Goal: Task Accomplishment & Management: Complete application form

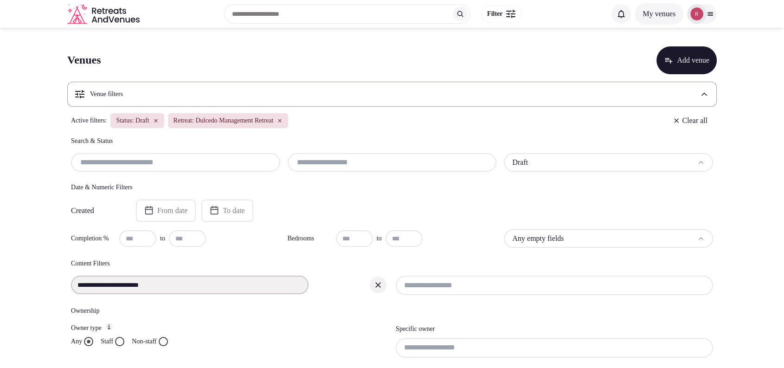
click at [288, 121] on div "Retreat: Dulcedo Management Retreat" at bounding box center [228, 120] width 121 height 15
click at [282, 121] on icon "button" at bounding box center [280, 121] width 6 height 6
click at [157, 119] on icon "button" at bounding box center [155, 120] width 3 height 3
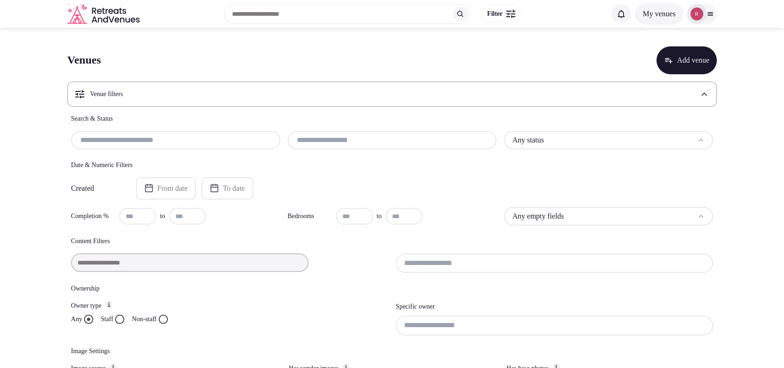
click at [169, 89] on div "Venue filters" at bounding box center [391, 94] width 649 height 25
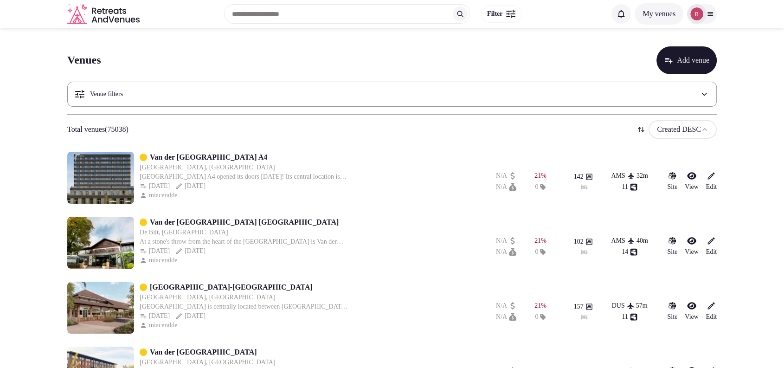
click at [169, 89] on div "Venue filters" at bounding box center [391, 94] width 649 height 25
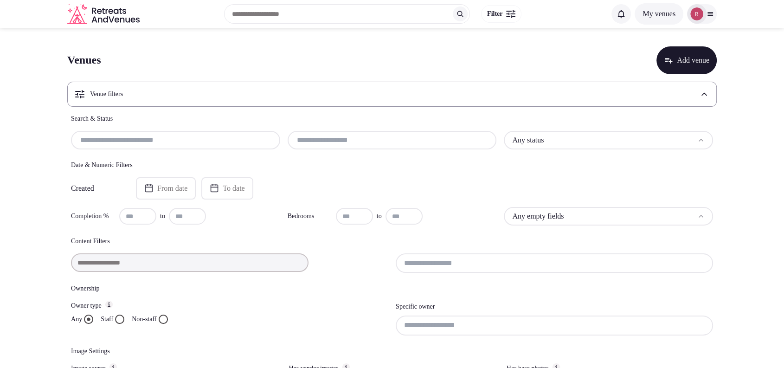
click at [138, 144] on input "text" at bounding box center [176, 139] width 202 height 11
paste input "**********"
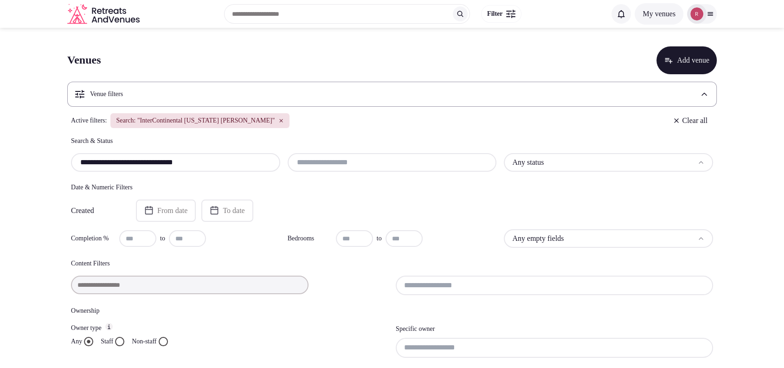
type input "**********"
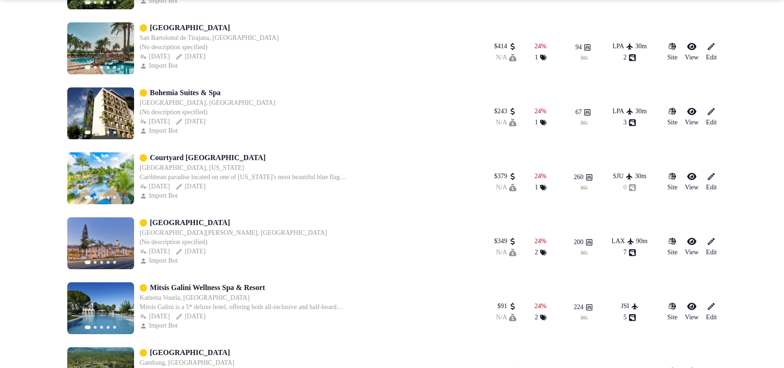
scroll to position [1097, 0]
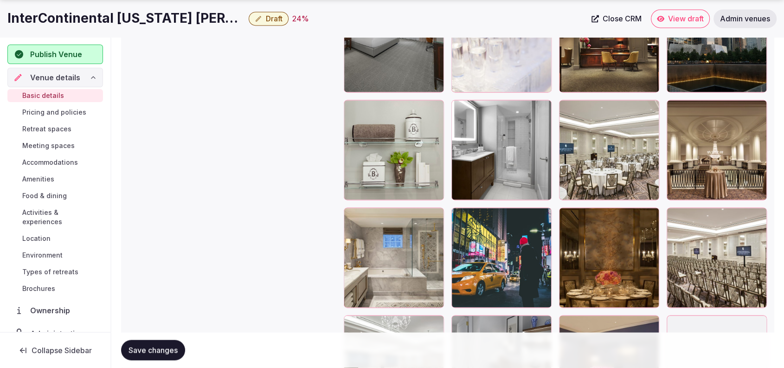
scroll to position [1510, 0]
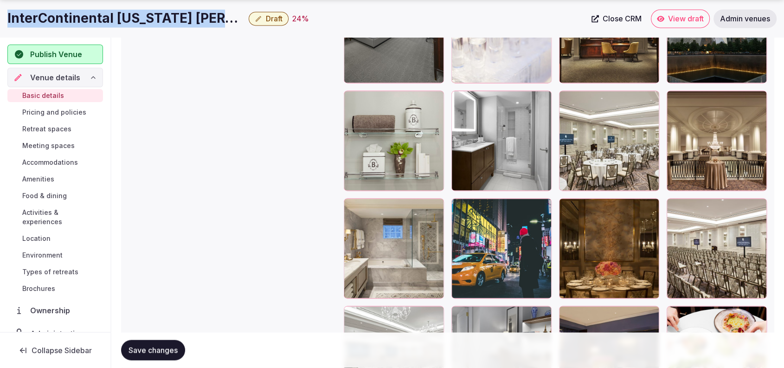
drag, startPoint x: 226, startPoint y: 14, endPoint x: 3, endPoint y: 24, distance: 223.2
click at [3, 24] on div "InterContinental New York Barclay Draft 24 % Close CRM View draft Admin venues" at bounding box center [392, 18] width 784 height 19
copy div "InterContinental [US_STATE] [PERSON_NAME]"
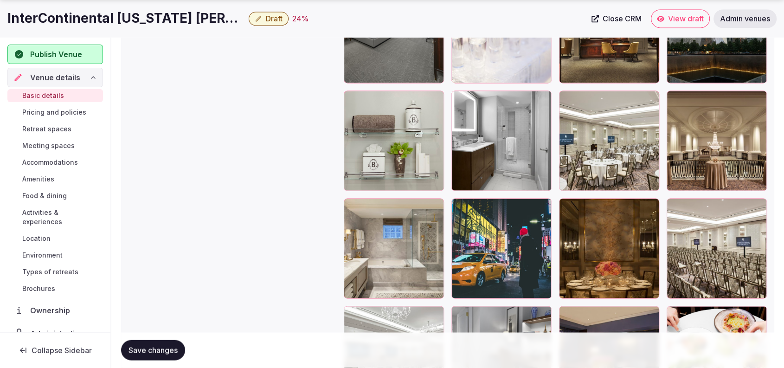
click at [750, 1] on div "InterContinental New York Barclay Draft 24 % Close CRM View draft Admin venues" at bounding box center [392, 18] width 784 height 37
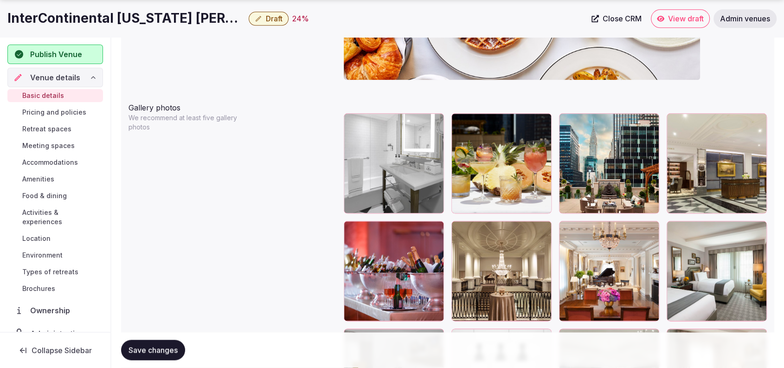
scroll to position [1060, 0]
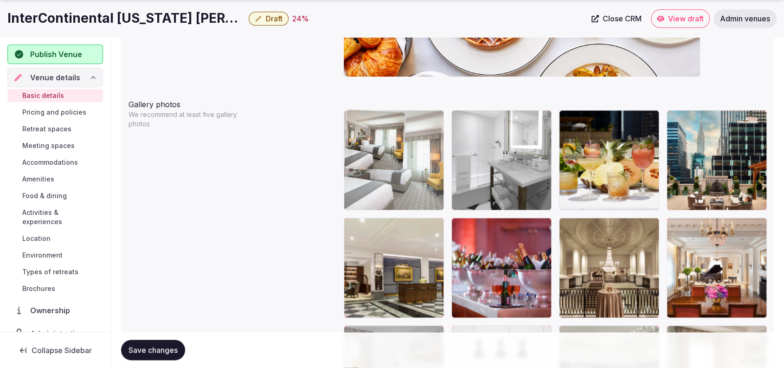
drag, startPoint x: 707, startPoint y: 251, endPoint x: 423, endPoint y: 180, distance: 292.6
click at [423, 180] on body "**********" at bounding box center [392, 254] width 784 height 2629
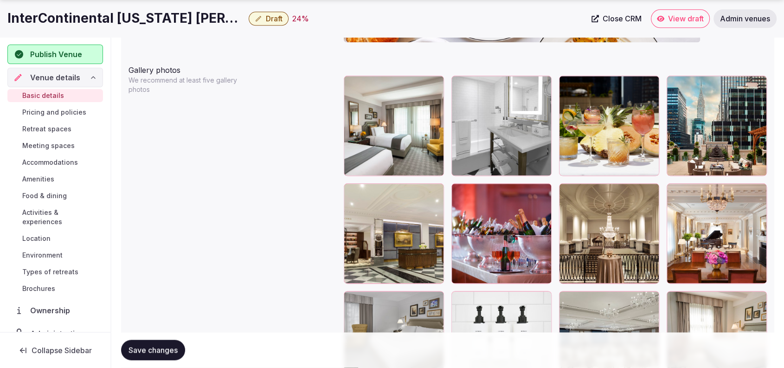
scroll to position [1116, 0]
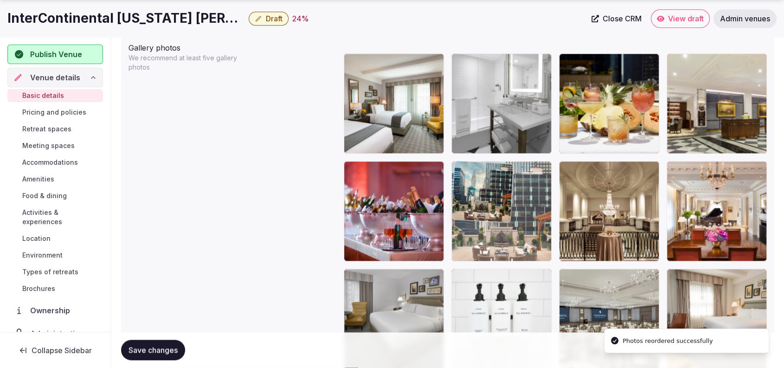
drag, startPoint x: 742, startPoint y: 129, endPoint x: 555, endPoint y: 279, distance: 239.8
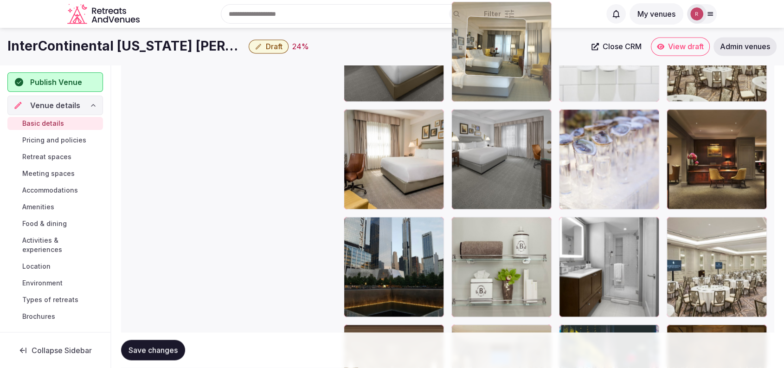
scroll to position [1374, 0]
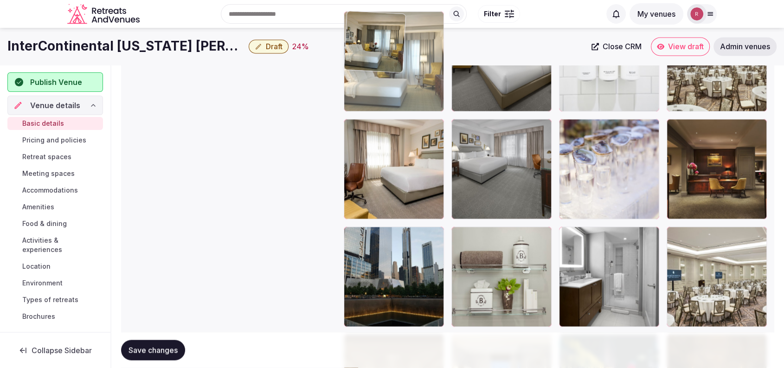
drag, startPoint x: 514, startPoint y: 251, endPoint x: 467, endPoint y: 116, distance: 142.7
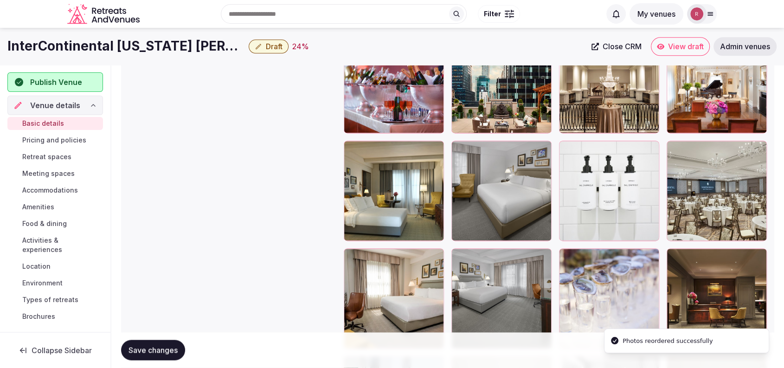
scroll to position [1164, 0]
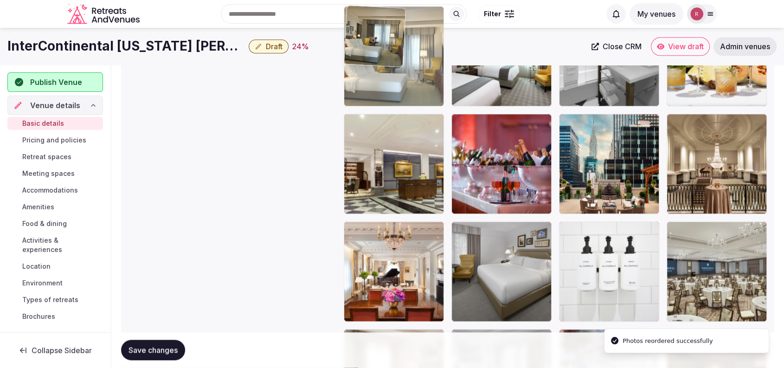
drag, startPoint x: 390, startPoint y: 262, endPoint x: 431, endPoint y: 106, distance: 161.8
click at [431, 106] on body "**********" at bounding box center [392, 150] width 784 height 2629
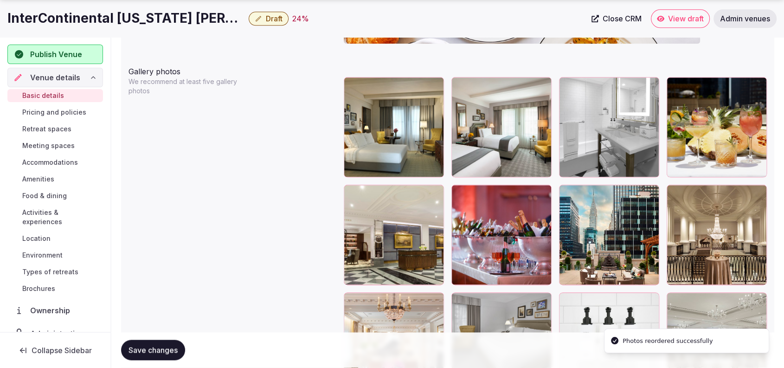
scroll to position [1102, 0]
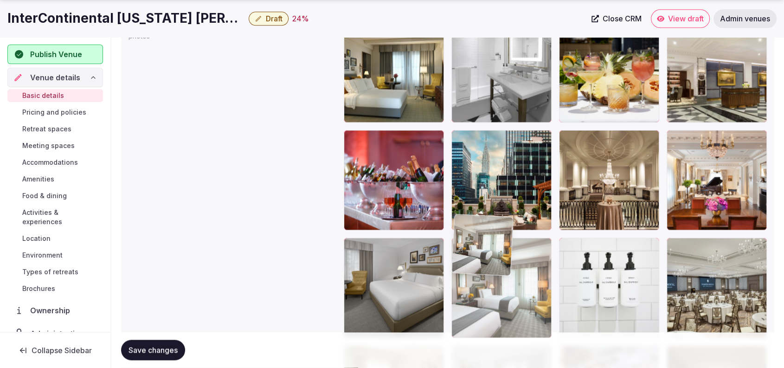
drag, startPoint x: 488, startPoint y: 128, endPoint x: 482, endPoint y: 317, distance: 188.8
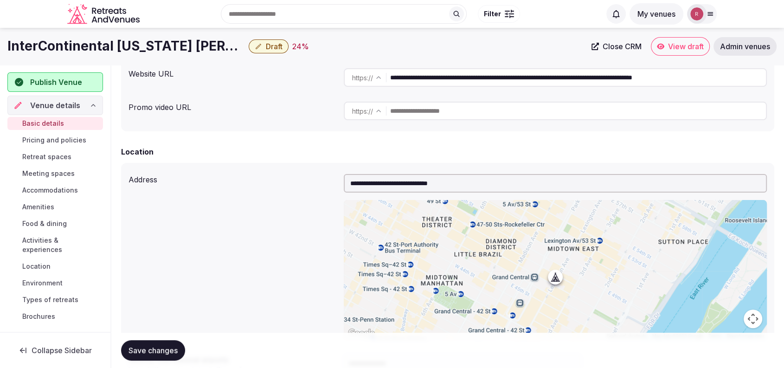
scroll to position [0, 0]
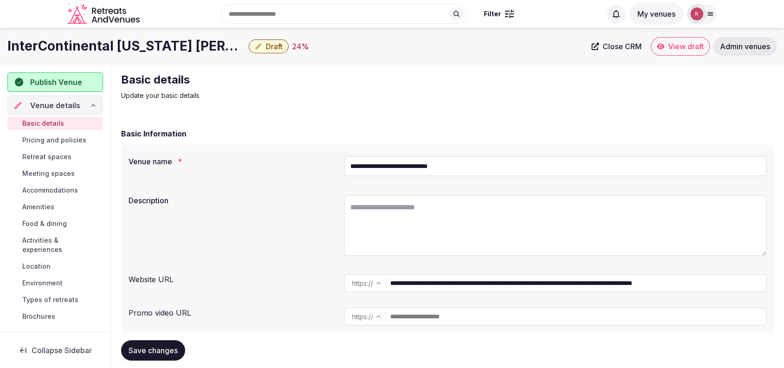
click at [461, 290] on input "**********" at bounding box center [578, 283] width 376 height 19
click at [604, 46] on span "Close CRM" at bounding box center [621, 46] width 39 height 9
click at [380, 226] on textarea at bounding box center [555, 225] width 423 height 61
paste textarea "**********"
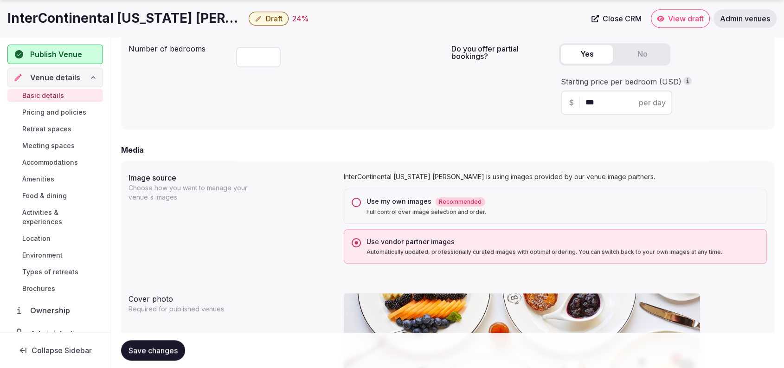
scroll to position [322, 0]
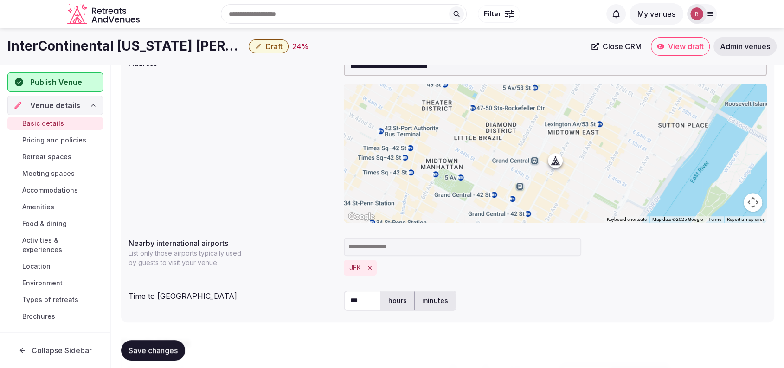
type textarea "**********"
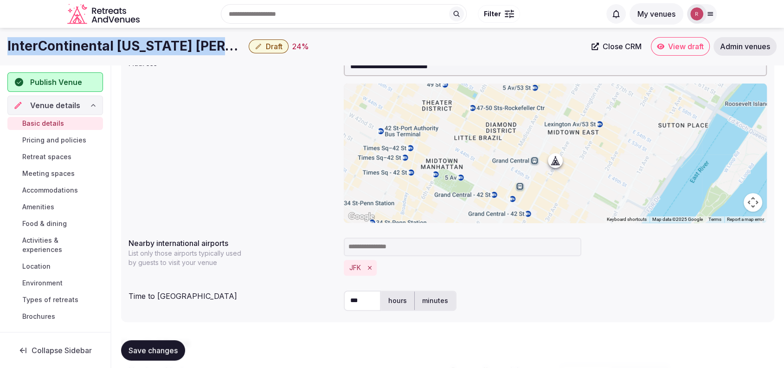
drag, startPoint x: 223, startPoint y: 47, endPoint x: 6, endPoint y: 41, distance: 217.1
click at [6, 41] on div "InterContinental New York Barclay Draft 24 % Close CRM View draft Admin venues" at bounding box center [392, 46] width 784 height 19
copy h1 "InterContinental [US_STATE] [PERSON_NAME]"
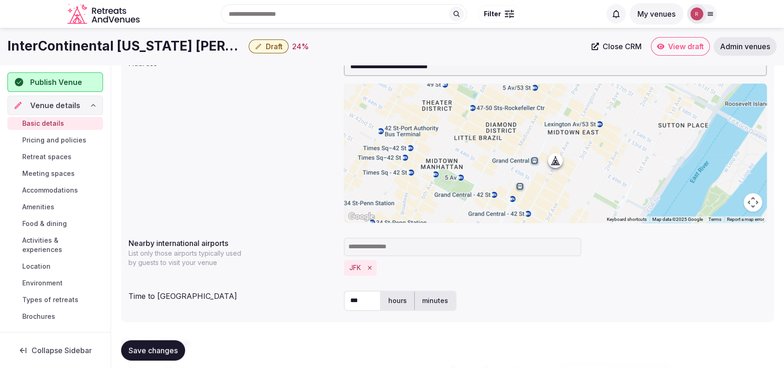
drag, startPoint x: 359, startPoint y: 302, endPoint x: 329, endPoint y: 301, distance: 30.2
click at [329, 301] on div "Time to international airport *** hours minutes" at bounding box center [447, 301] width 638 height 28
type input "**"
click at [431, 296] on label "minutes" at bounding box center [435, 300] width 41 height 24
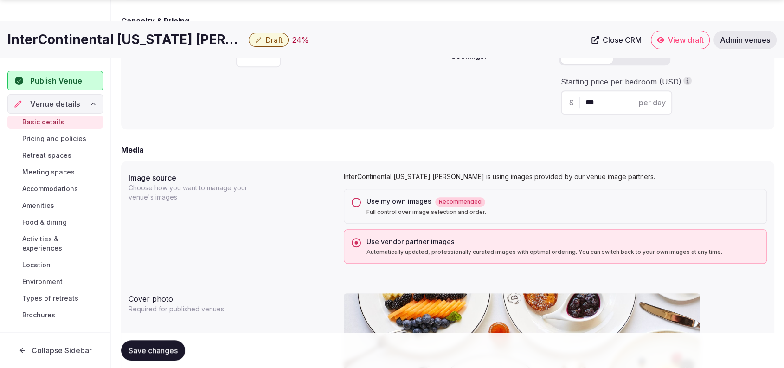
scroll to position [965, 0]
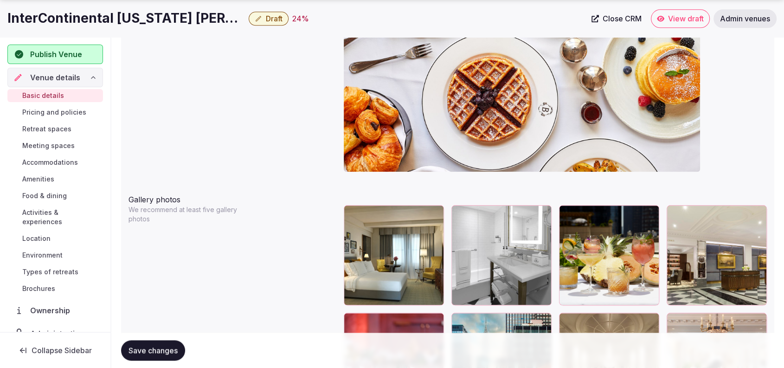
click at [157, 351] on span "Save changes" at bounding box center [152, 349] width 49 height 9
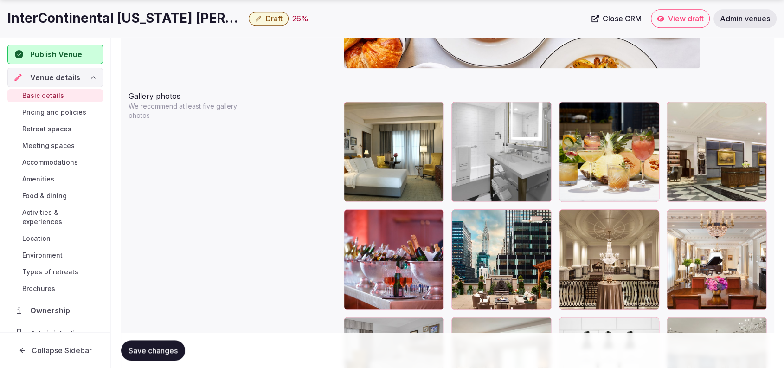
scroll to position [1074, 0]
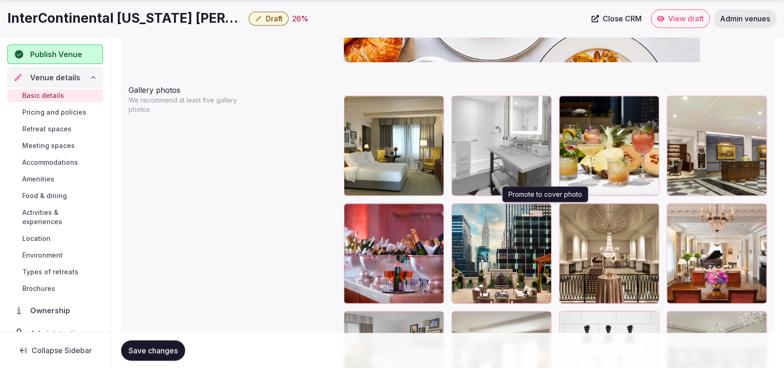
click at [543, 210] on icon "button" at bounding box center [541, 212] width 7 height 7
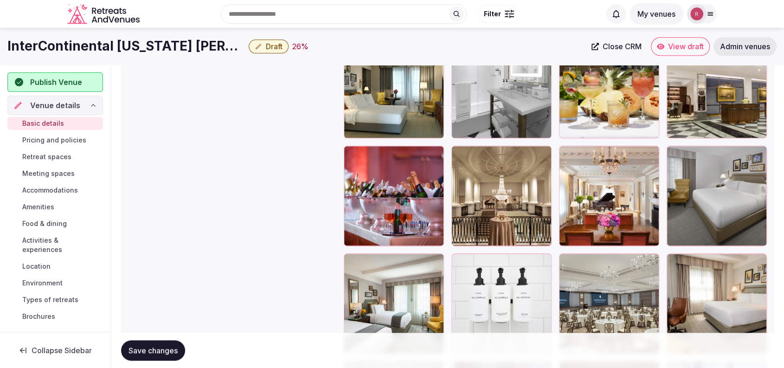
scroll to position [1107, 0]
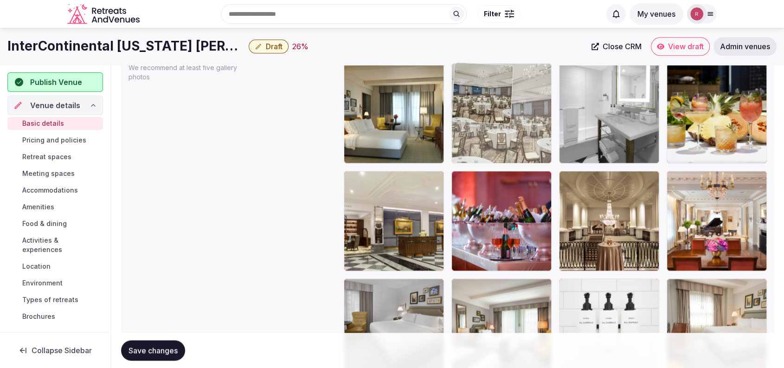
drag, startPoint x: 601, startPoint y: 300, endPoint x: 521, endPoint y: 127, distance: 190.9
click at [521, 127] on body "**********" at bounding box center [392, 207] width 784 height 2629
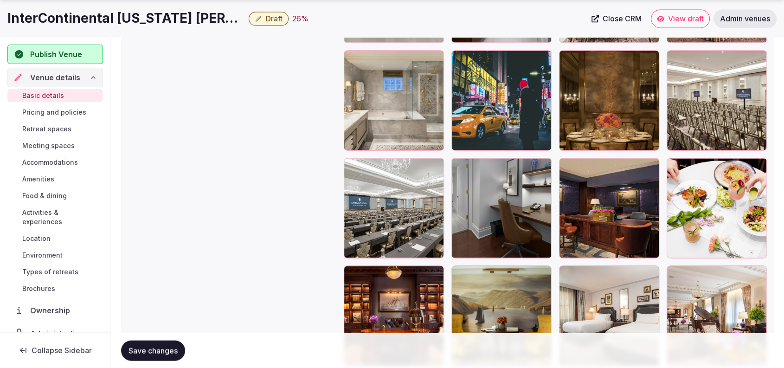
scroll to position [1661, 0]
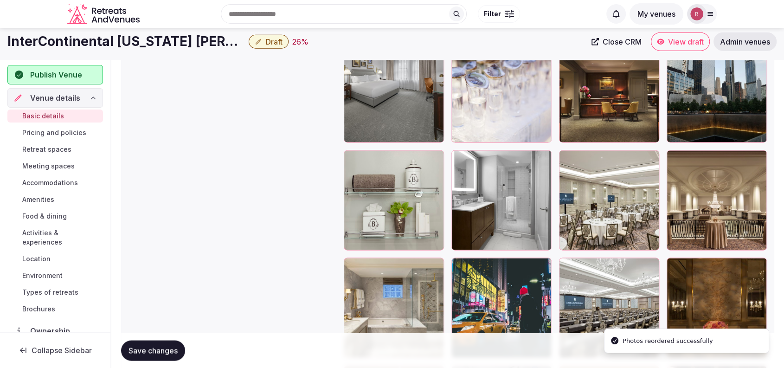
scroll to position [1444, 0]
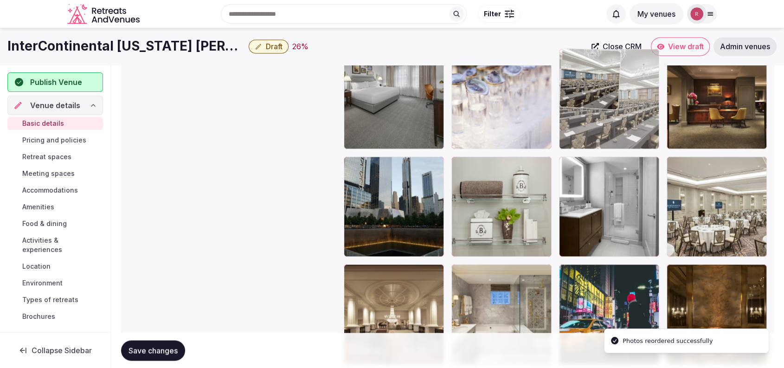
drag, startPoint x: 655, startPoint y: 142, endPoint x: 653, endPoint y: 118, distance: 23.7
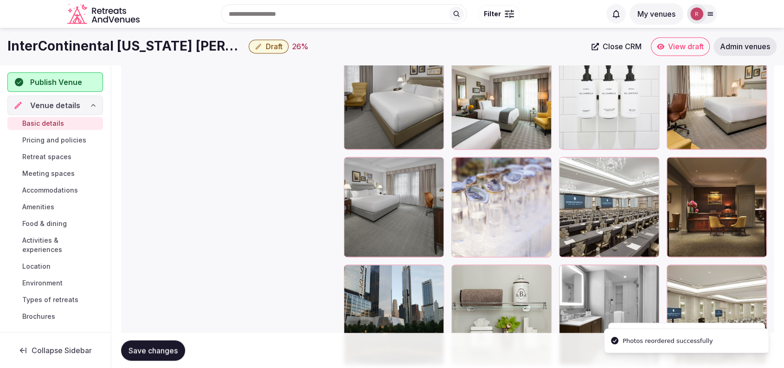
scroll to position [1271, 0]
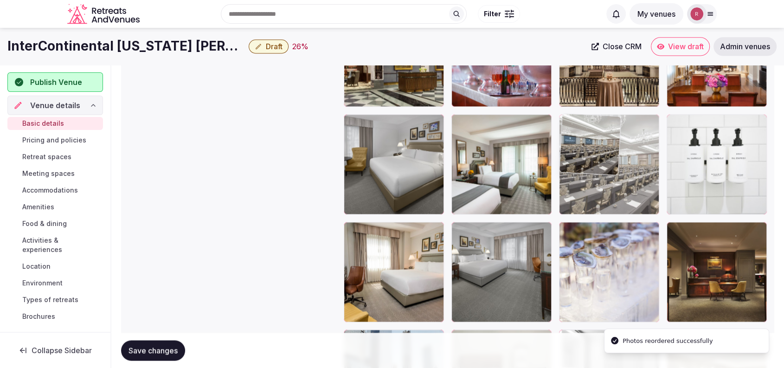
drag, startPoint x: 605, startPoint y: 285, endPoint x: 624, endPoint y: 169, distance: 117.9
click at [624, 169] on body "**********" at bounding box center [392, 43] width 784 height 2629
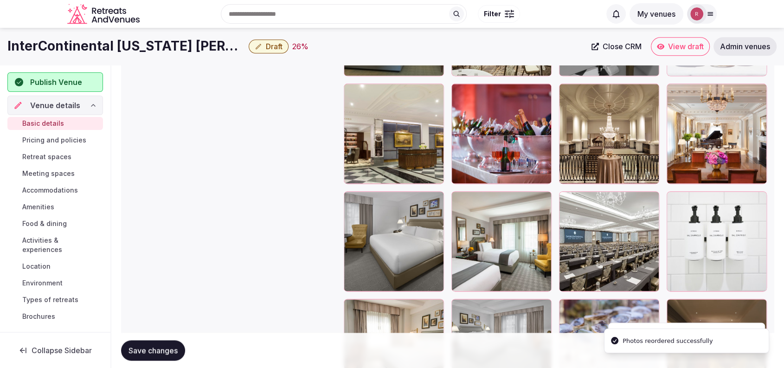
scroll to position [1172, 0]
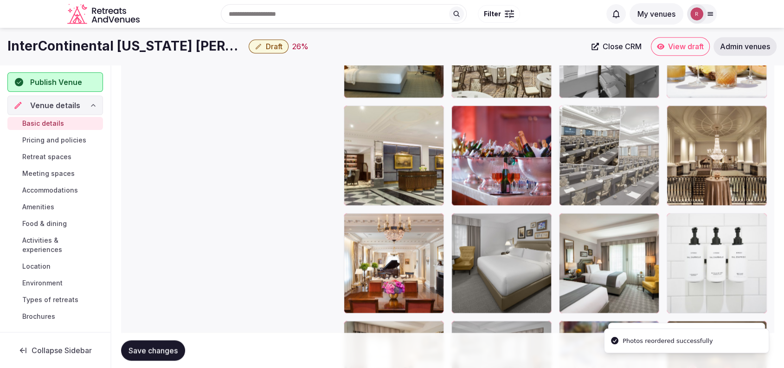
drag, startPoint x: 610, startPoint y: 256, endPoint x: 630, endPoint y: 176, distance: 83.0
click at [630, 176] on body "**********" at bounding box center [392, 142] width 784 height 2629
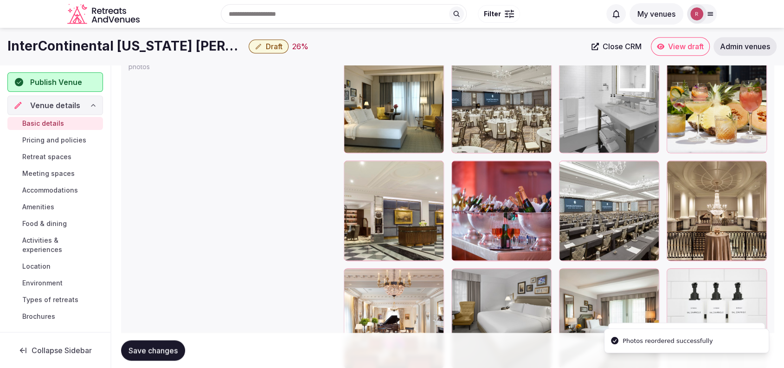
scroll to position [1042, 0]
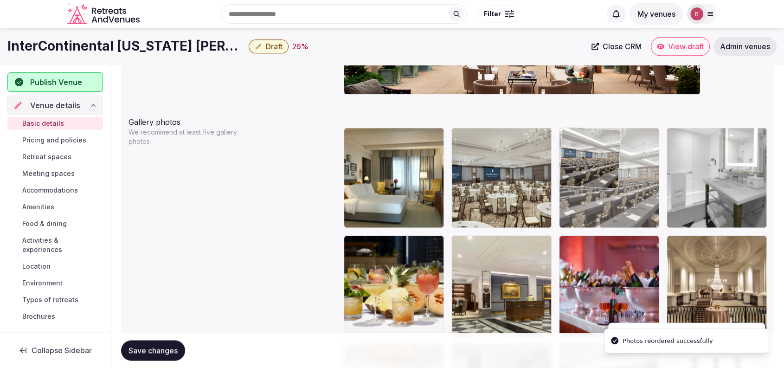
click at [614, 184] on body "**********" at bounding box center [392, 272] width 784 height 2629
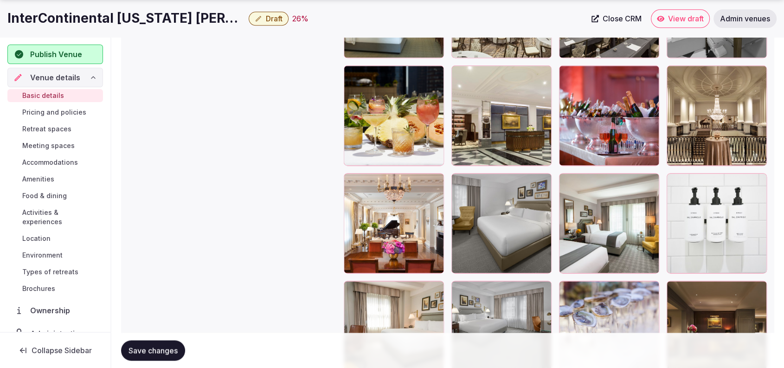
scroll to position [1146, 0]
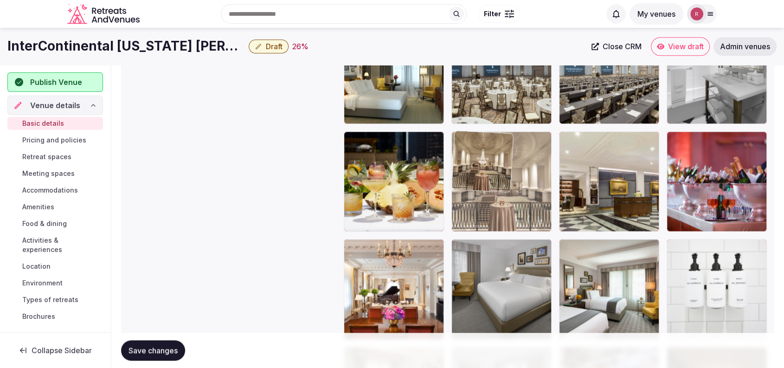
drag, startPoint x: 740, startPoint y: 174, endPoint x: 550, endPoint y: 173, distance: 190.1
click at [550, 173] on body "**********" at bounding box center [392, 168] width 784 height 2629
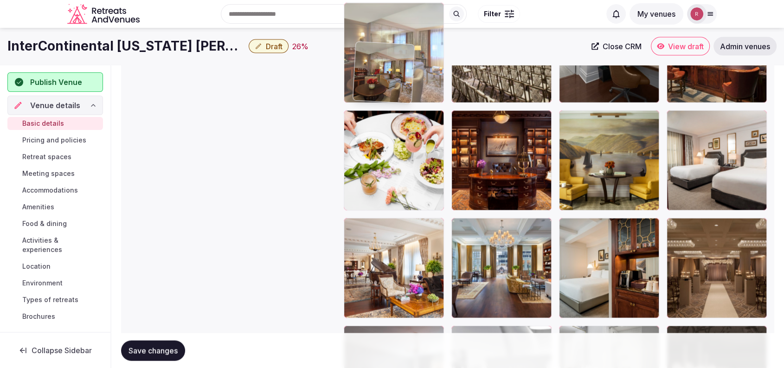
scroll to position [1812, 0]
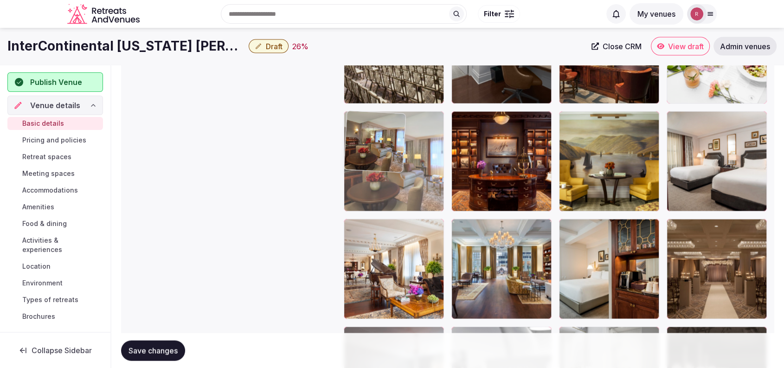
drag, startPoint x: 428, startPoint y: 259, endPoint x: 431, endPoint y: 145, distance: 114.1
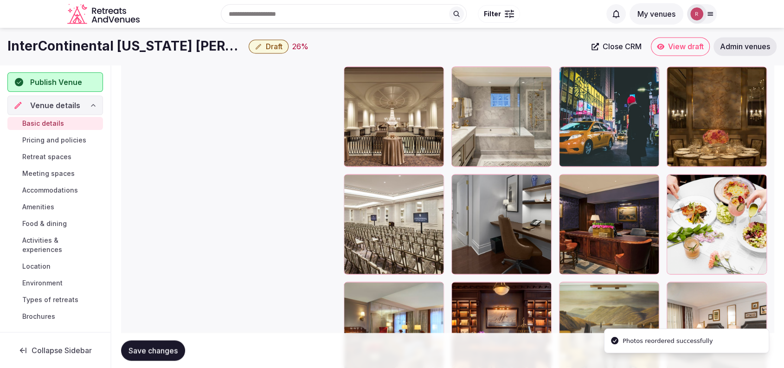
scroll to position [1632, 0]
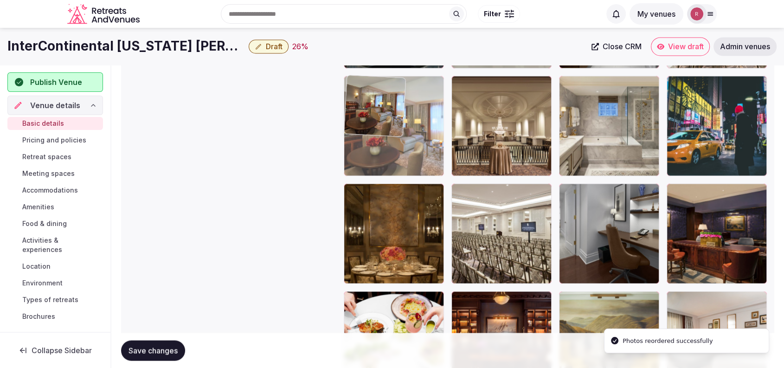
drag, startPoint x: 396, startPoint y: 282, endPoint x: 447, endPoint y: 151, distance: 140.6
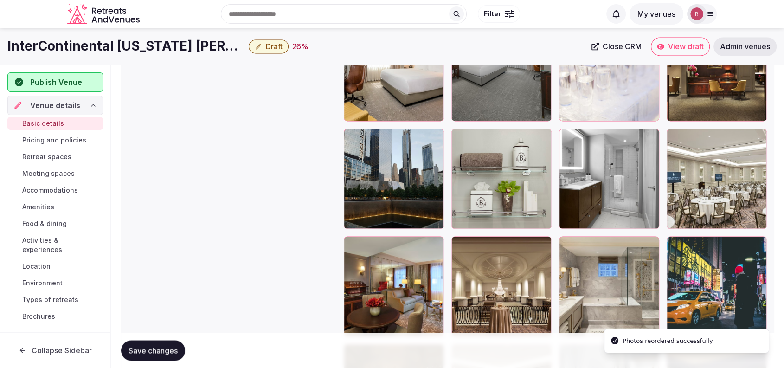
scroll to position [1468, 0]
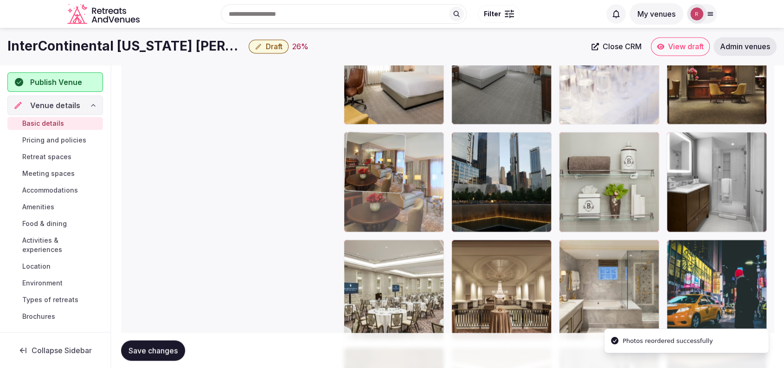
drag, startPoint x: 399, startPoint y: 207, endPoint x: 434, endPoint y: 189, distance: 39.2
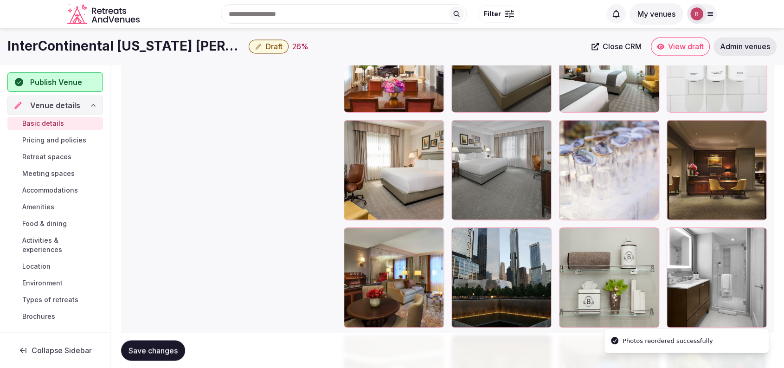
scroll to position [1323, 0]
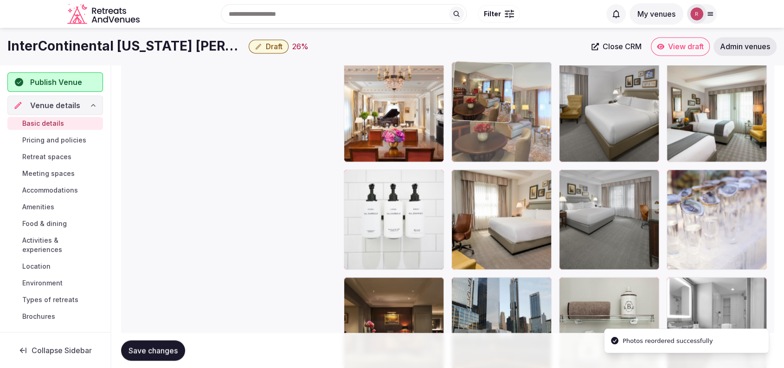
drag, startPoint x: 508, startPoint y: 188, endPoint x: 554, endPoint y: 129, distance: 74.0
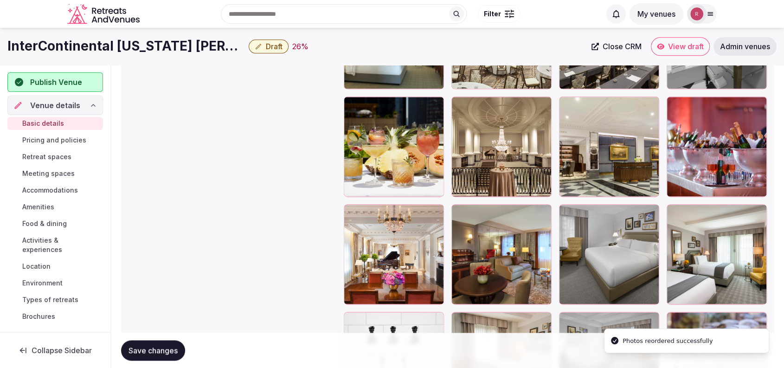
scroll to position [1172, 0]
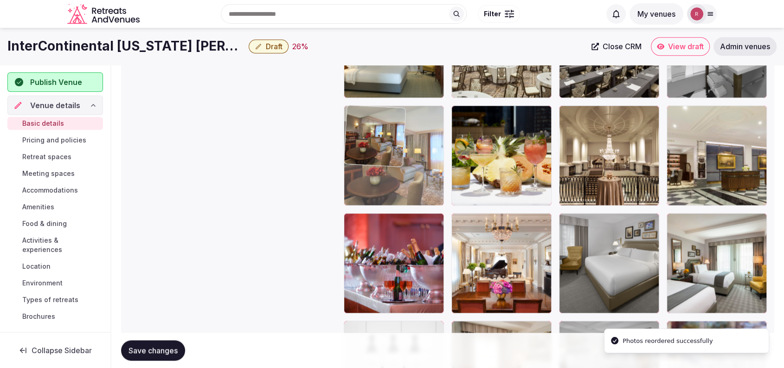
drag, startPoint x: 497, startPoint y: 255, endPoint x: 459, endPoint y: 181, distance: 82.1
click at [448, 187] on body "**********" at bounding box center [392, 142] width 784 height 2629
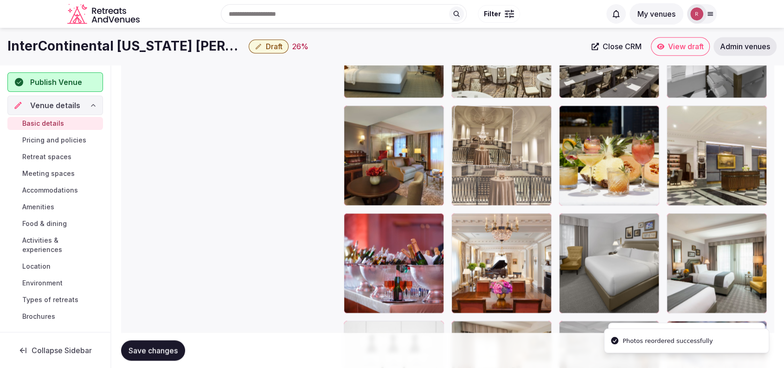
drag, startPoint x: 637, startPoint y: 160, endPoint x: 566, endPoint y: 159, distance: 71.4
click at [566, 159] on body "**********" at bounding box center [392, 142] width 784 height 2629
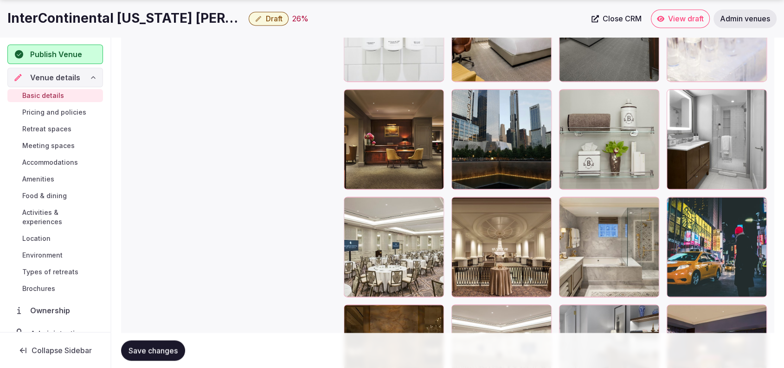
scroll to position [1517, 0]
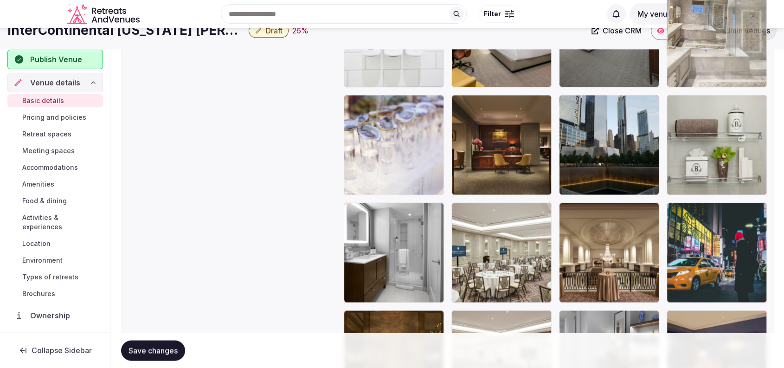
drag, startPoint x: 583, startPoint y: 239, endPoint x: 740, endPoint y: 68, distance: 232.0
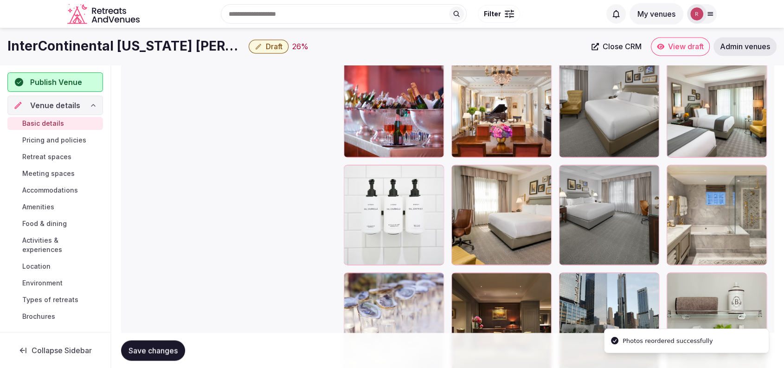
scroll to position [1250, 0]
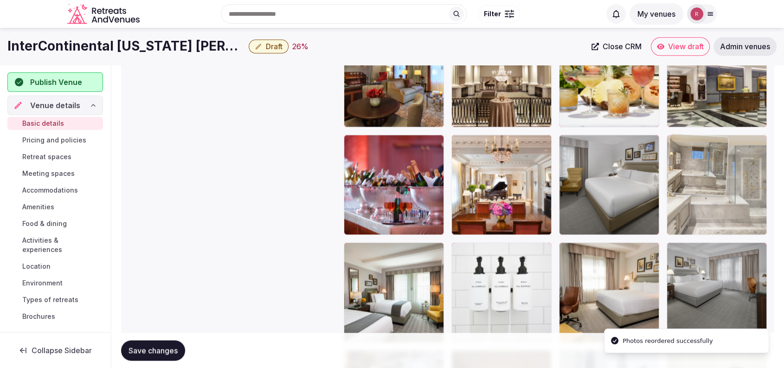
drag, startPoint x: 722, startPoint y: 279, endPoint x: 742, endPoint y: 191, distance: 89.8
click at [742, 191] on body "**********" at bounding box center [392, 64] width 784 height 2629
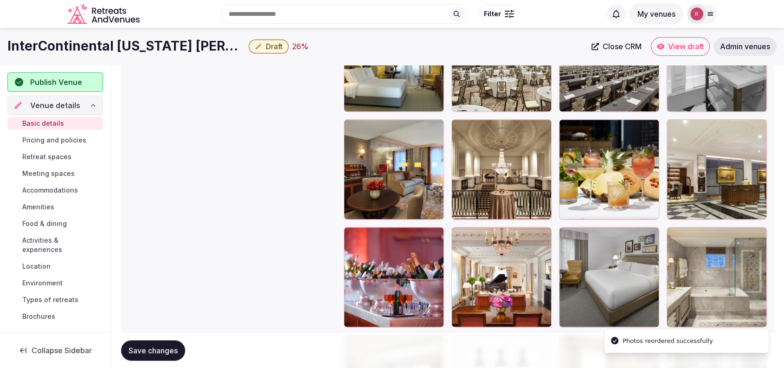
scroll to position [1146, 0]
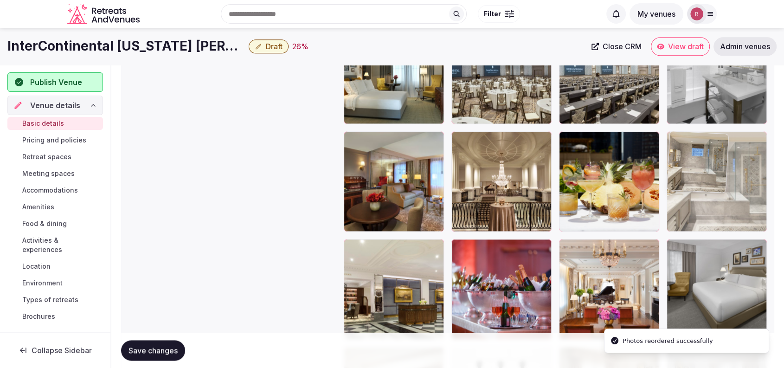
drag, startPoint x: 726, startPoint y: 269, endPoint x: 743, endPoint y: 221, distance: 51.2
click at [743, 221] on body "**********" at bounding box center [392, 168] width 784 height 2629
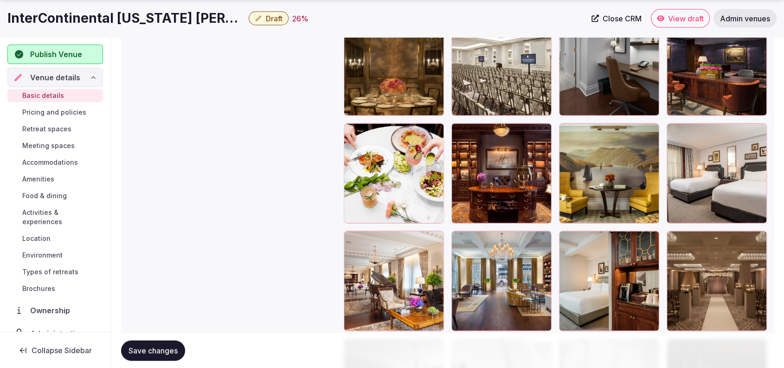
scroll to position [1806, 0]
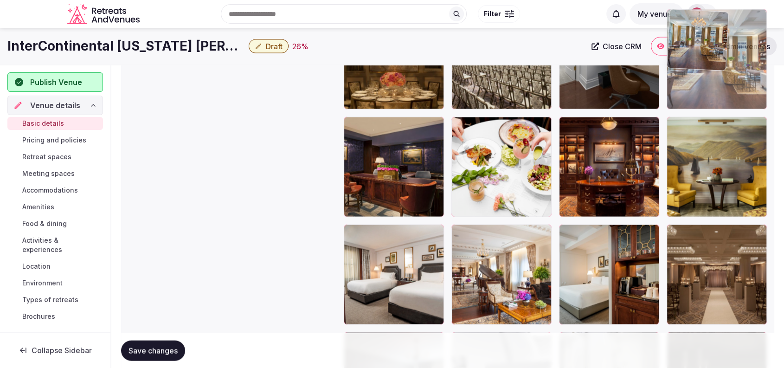
drag, startPoint x: 517, startPoint y: 290, endPoint x: 780, endPoint y: 127, distance: 309.8
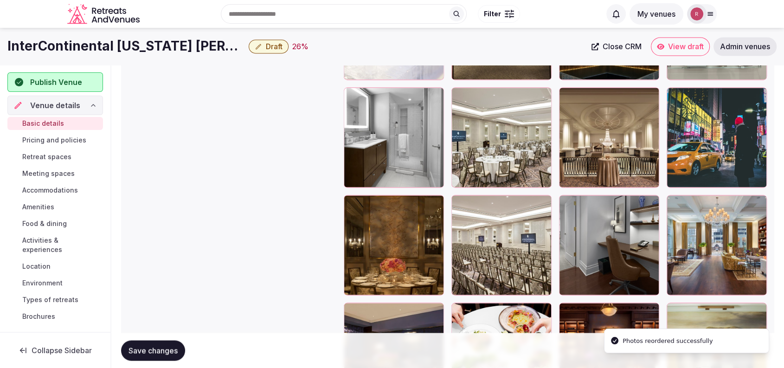
scroll to position [1586, 0]
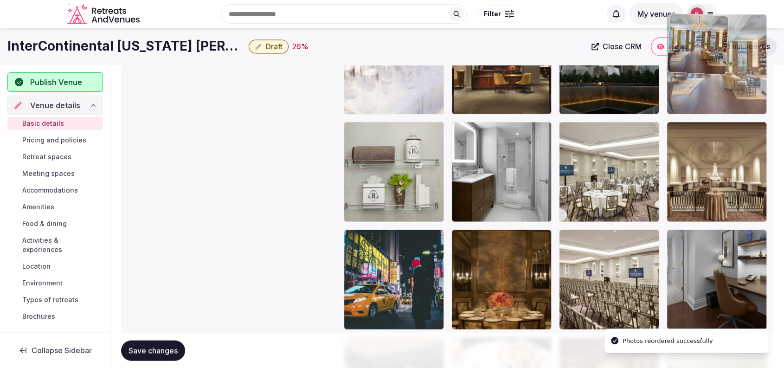
drag, startPoint x: 723, startPoint y: 269, endPoint x: 739, endPoint y: 101, distance: 169.5
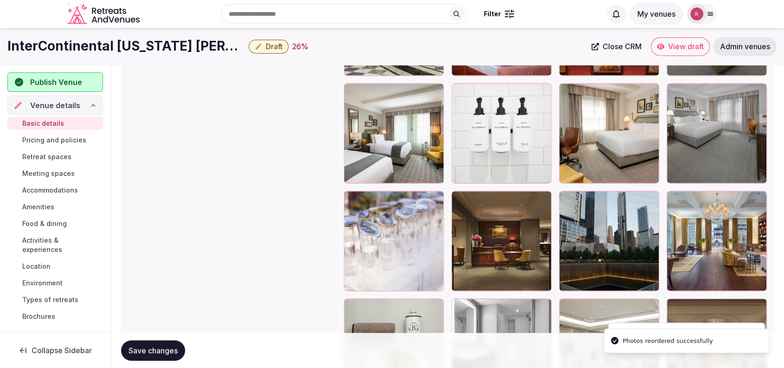
scroll to position [1372, 0]
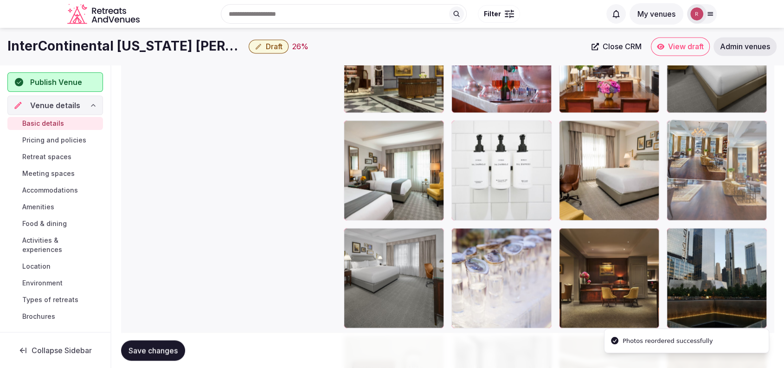
drag, startPoint x: 727, startPoint y: 274, endPoint x: 737, endPoint y: 180, distance: 95.0
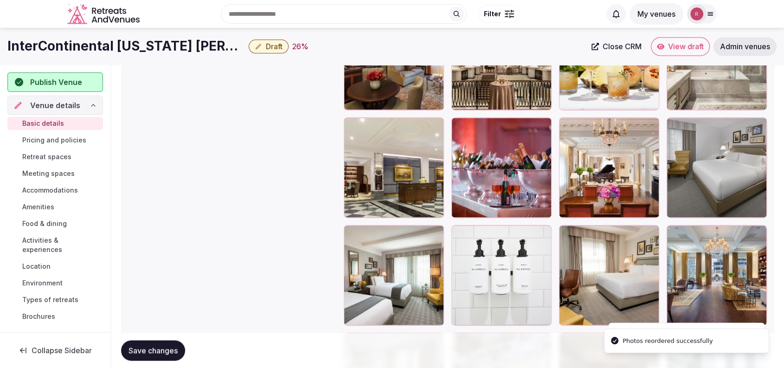
scroll to position [1255, 0]
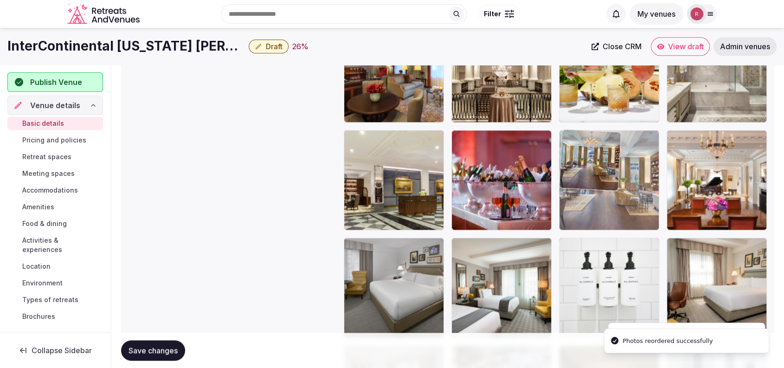
drag, startPoint x: 716, startPoint y: 273, endPoint x: 657, endPoint y: 196, distance: 97.0
click at [657, 196] on body "**********" at bounding box center [392, 59] width 784 height 2629
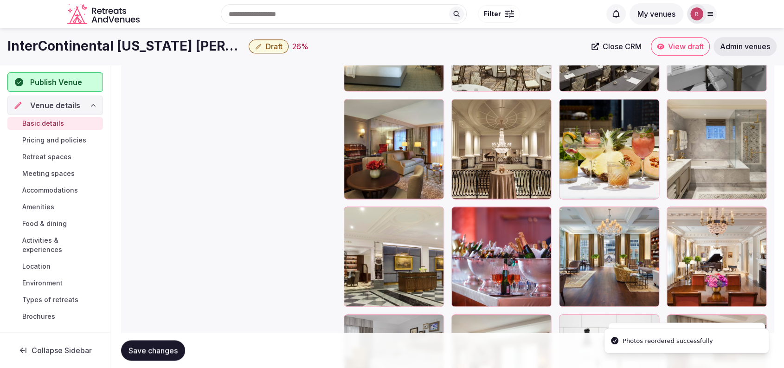
scroll to position [1126, 0]
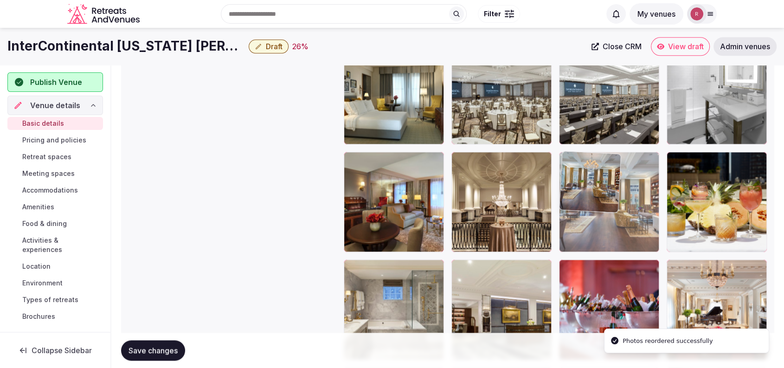
drag, startPoint x: 601, startPoint y: 303, endPoint x: 623, endPoint y: 219, distance: 86.7
click at [623, 219] on body "**********" at bounding box center [392, 188] width 784 height 2629
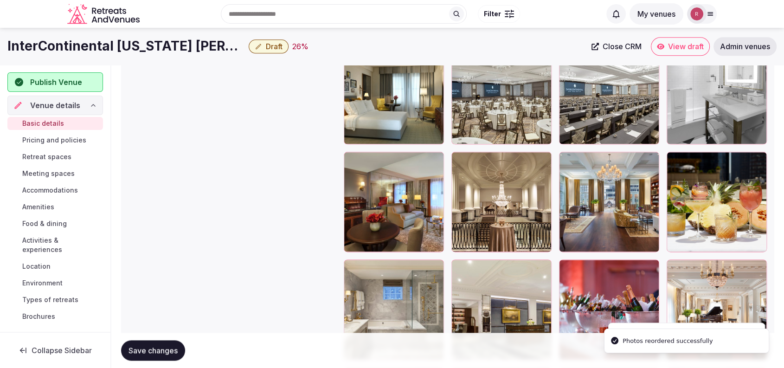
scroll to position [1067, 0]
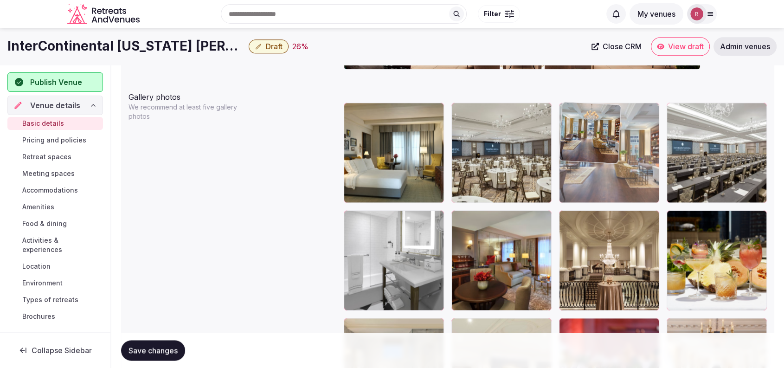
drag, startPoint x: 619, startPoint y: 289, endPoint x: 692, endPoint y: 208, distance: 109.3
click at [692, 208] on body "**********" at bounding box center [392, 247] width 784 height 2629
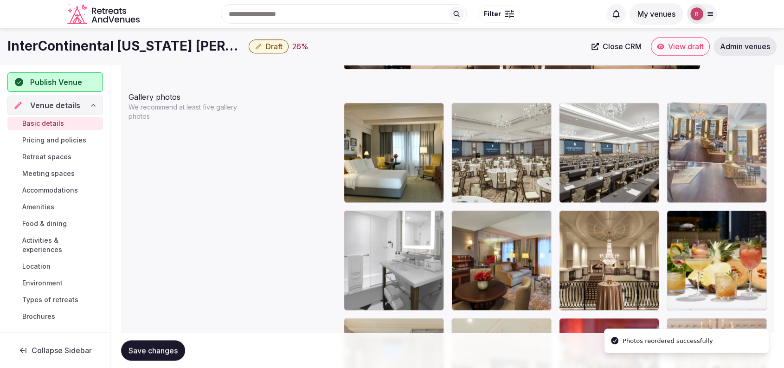
drag, startPoint x: 628, startPoint y: 180, endPoint x: 717, endPoint y: 195, distance: 90.2
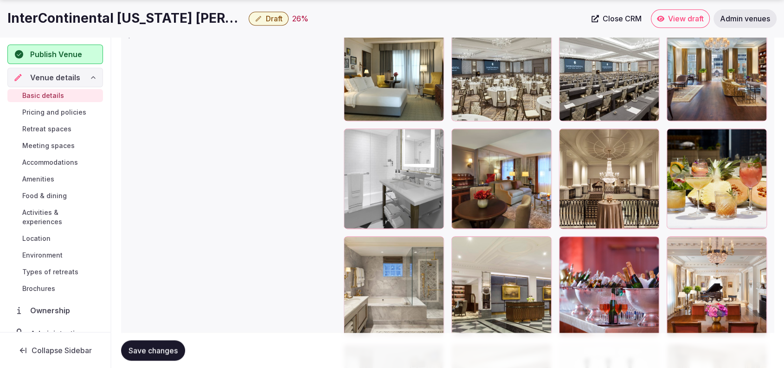
scroll to position [1158, 0]
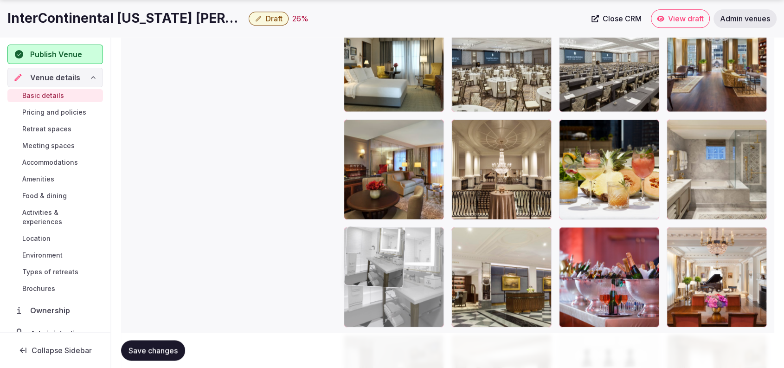
drag, startPoint x: 389, startPoint y: 199, endPoint x: 387, endPoint y: 296, distance: 96.9
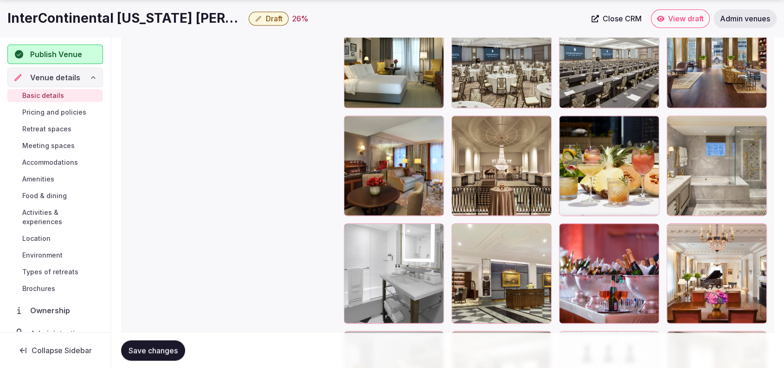
scroll to position [1180, 0]
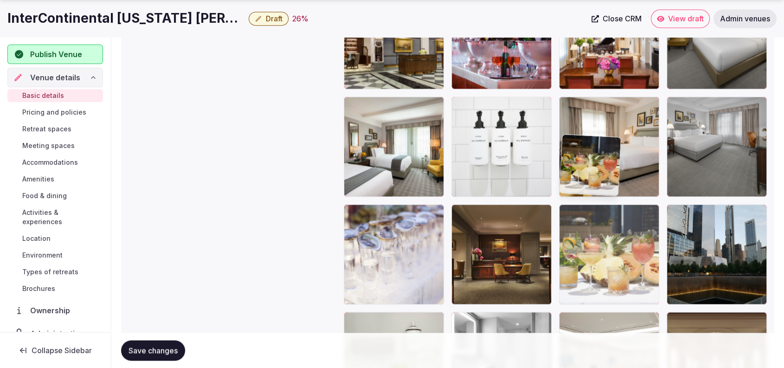
drag, startPoint x: 617, startPoint y: 174, endPoint x: 608, endPoint y: 242, distance: 69.1
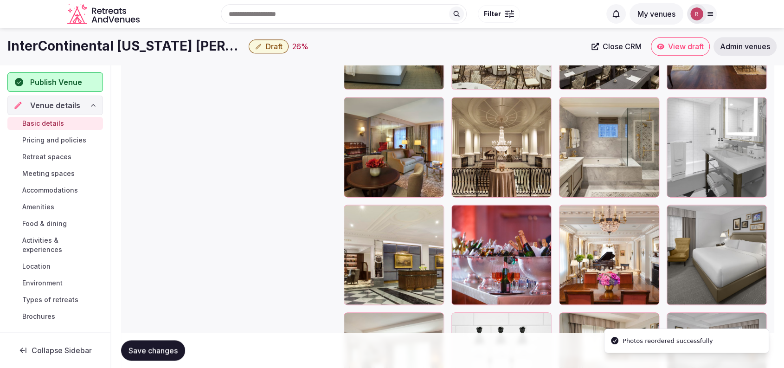
scroll to position [1146, 0]
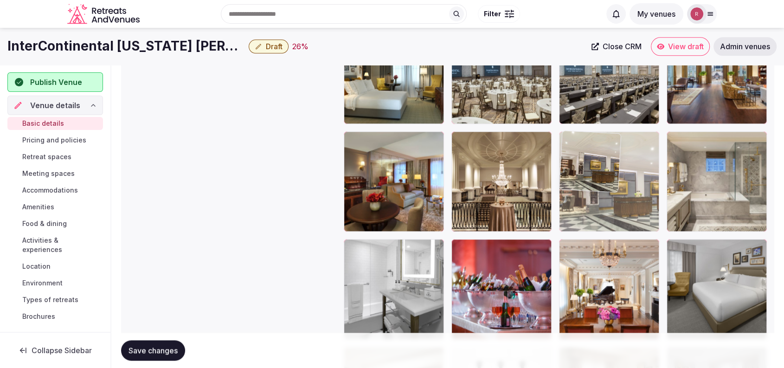
drag, startPoint x: 407, startPoint y: 283, endPoint x: 608, endPoint y: 210, distance: 214.1
click at [608, 210] on body "**********" at bounding box center [392, 168] width 784 height 2629
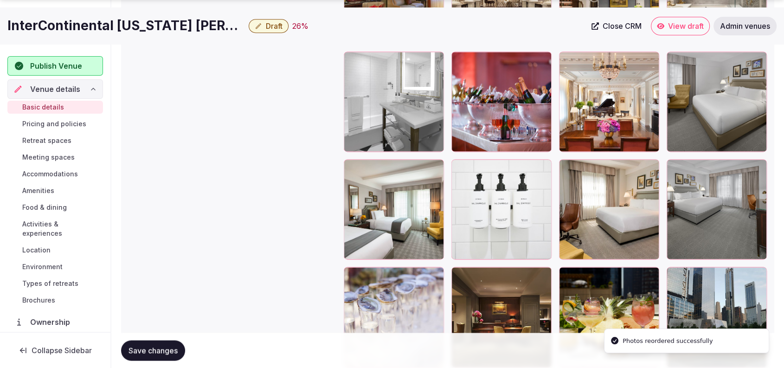
scroll to position [1408, 0]
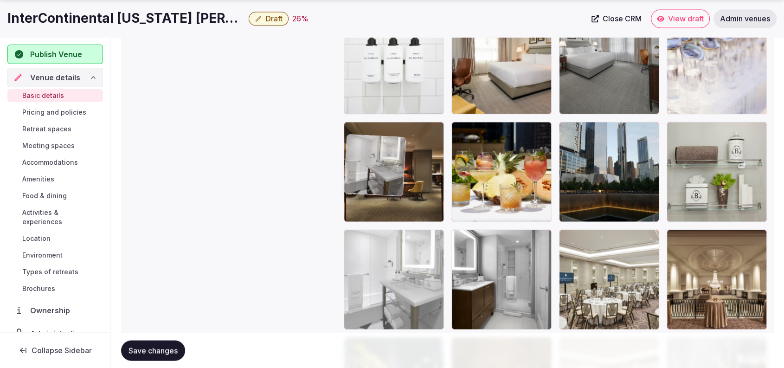
drag, startPoint x: 421, startPoint y: 66, endPoint x: 434, endPoint y: 323, distance: 257.2
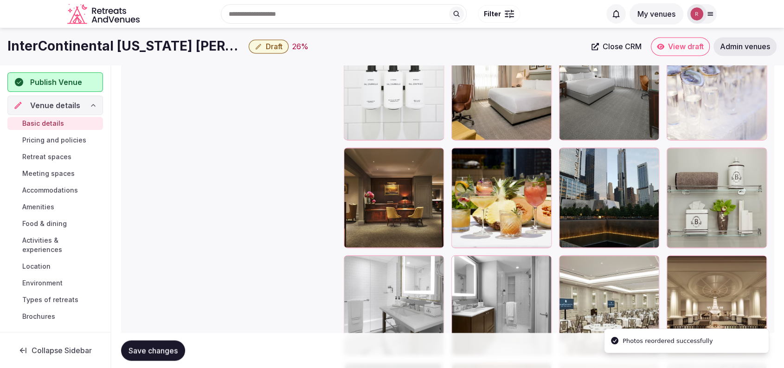
scroll to position [1387, 0]
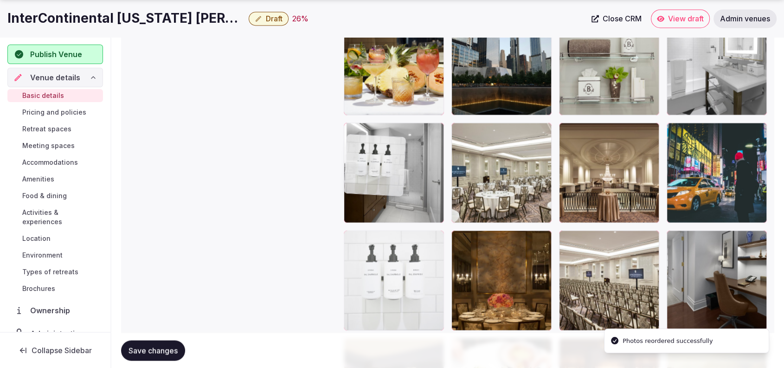
drag, startPoint x: 399, startPoint y: 296, endPoint x: 403, endPoint y: 351, distance: 55.8
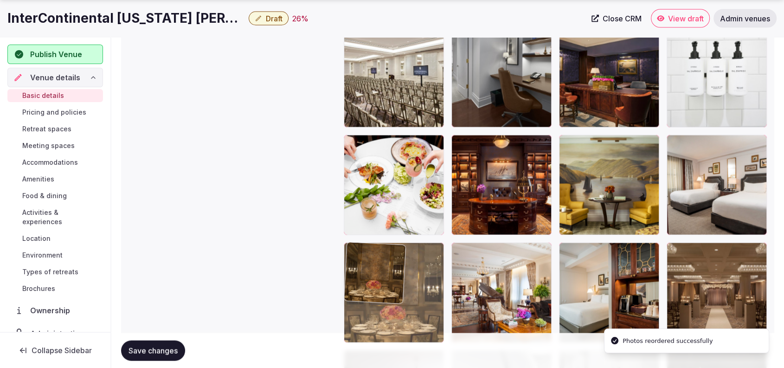
drag, startPoint x: 399, startPoint y: 87, endPoint x: 413, endPoint y: 292, distance: 205.4
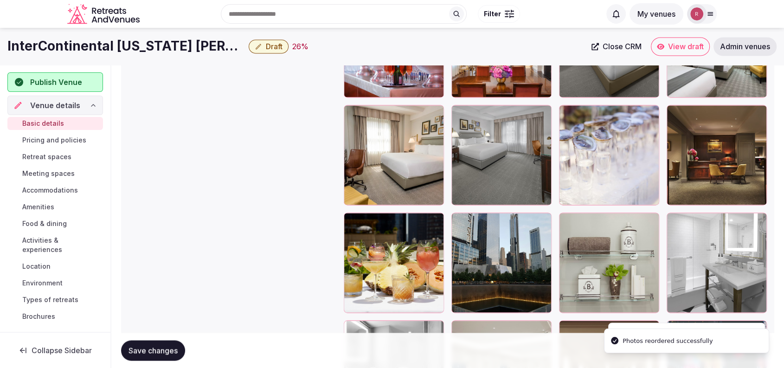
scroll to position [1286, 0]
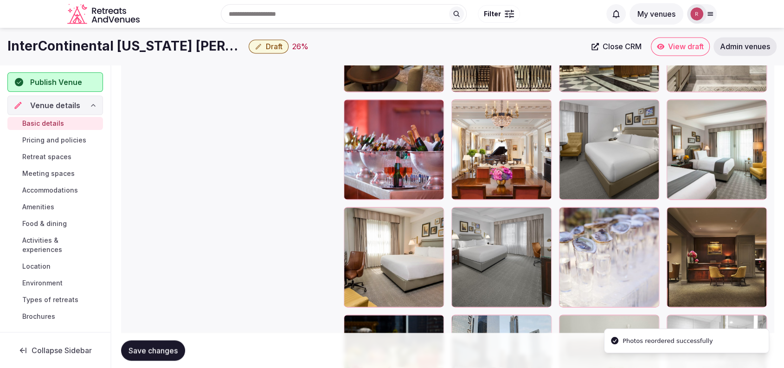
click at [165, 351] on span "Save changes" at bounding box center [152, 349] width 49 height 9
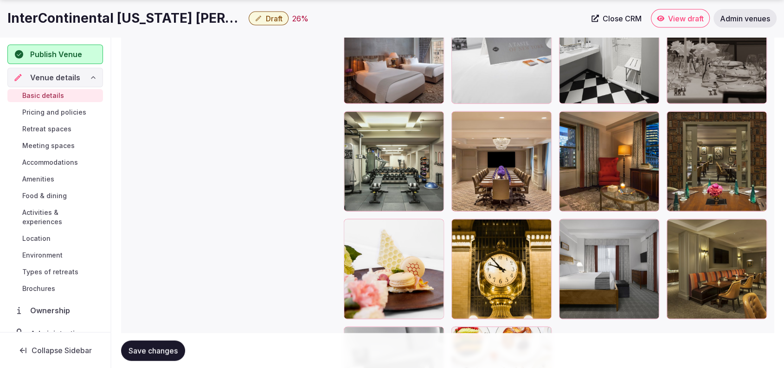
scroll to position [2137, 0]
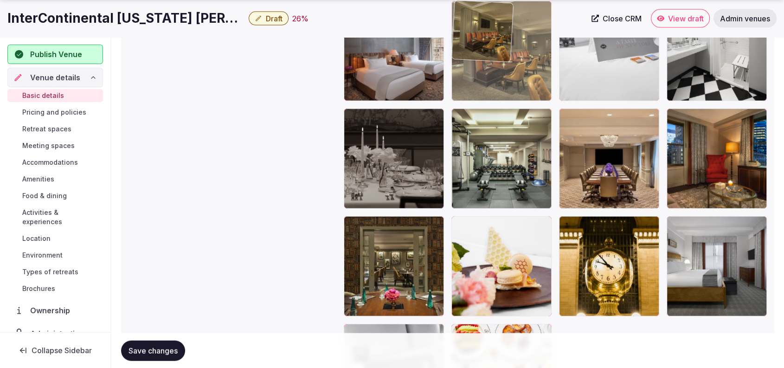
drag, startPoint x: 716, startPoint y: 281, endPoint x: 549, endPoint y: 116, distance: 234.8
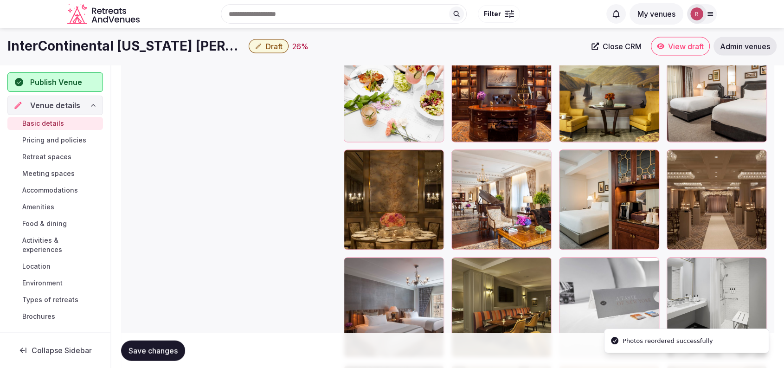
scroll to position [1868, 0]
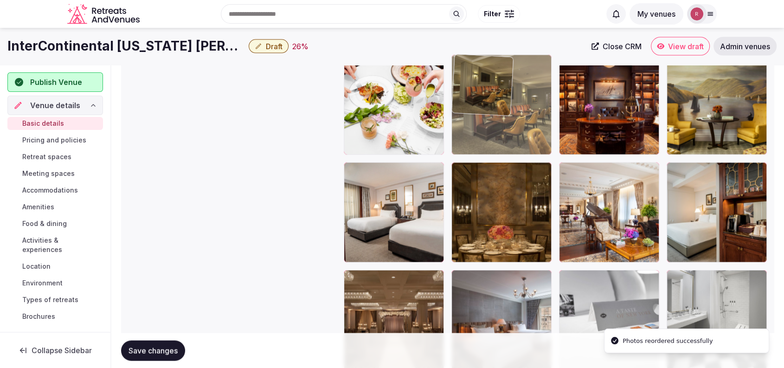
drag, startPoint x: 504, startPoint y: 303, endPoint x: 526, endPoint y: 108, distance: 196.1
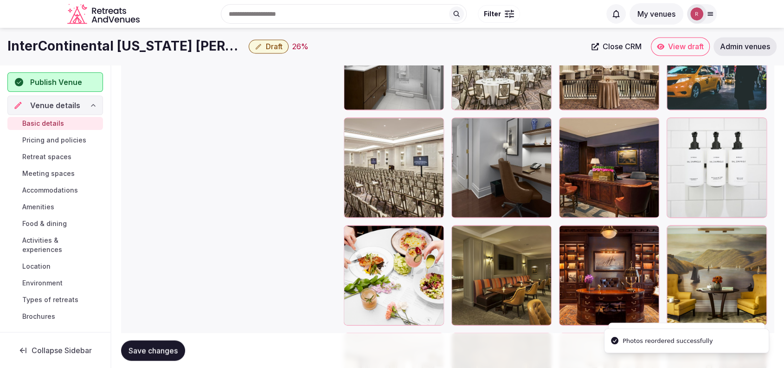
scroll to position [1661, 0]
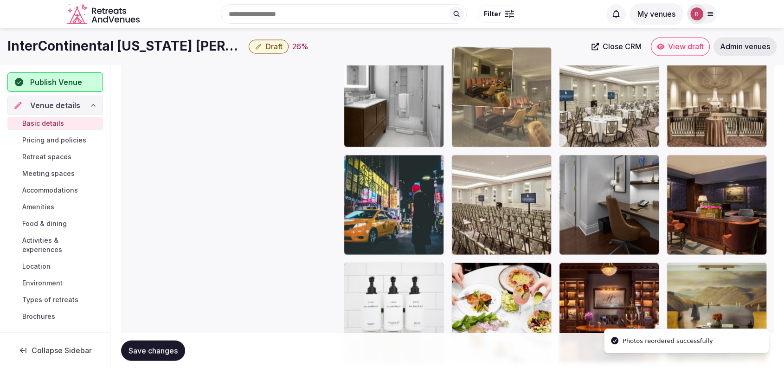
drag, startPoint x: 516, startPoint y: 314, endPoint x: 535, endPoint y: 134, distance: 181.8
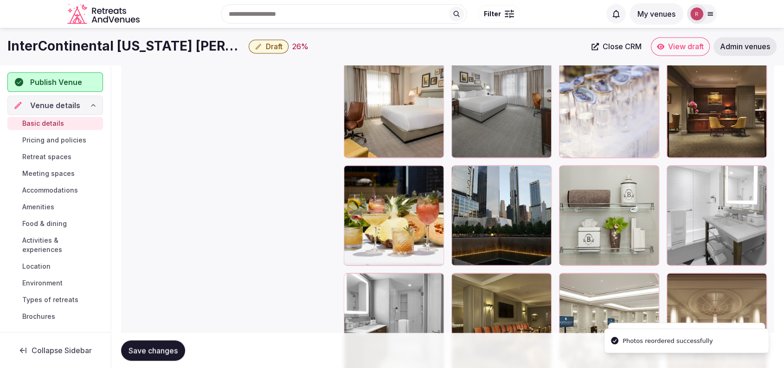
scroll to position [1413, 0]
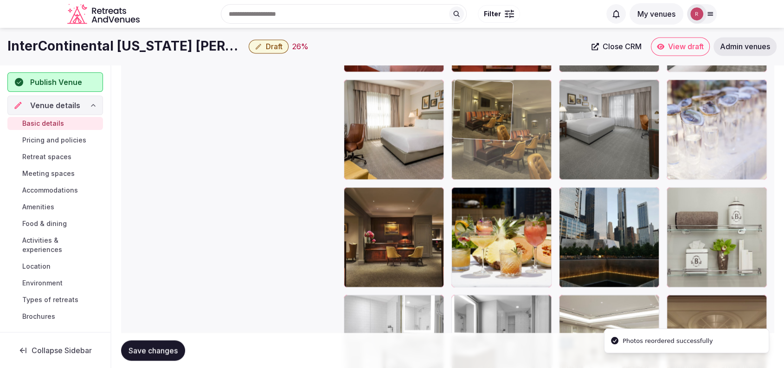
drag, startPoint x: 523, startPoint y: 203, endPoint x: 531, endPoint y: 127, distance: 76.5
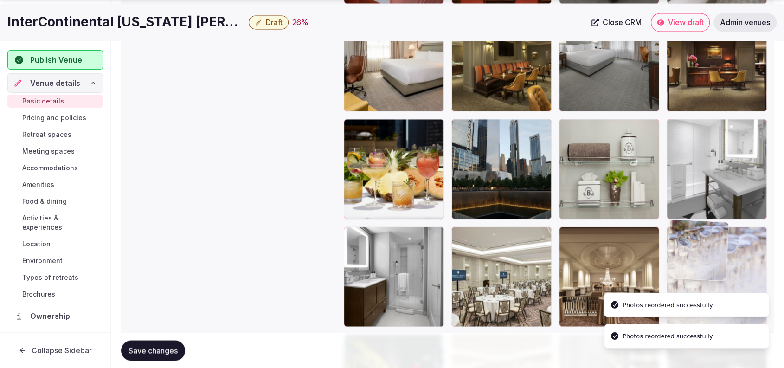
drag, startPoint x: 722, startPoint y: 240, endPoint x: 718, endPoint y: 322, distance: 81.7
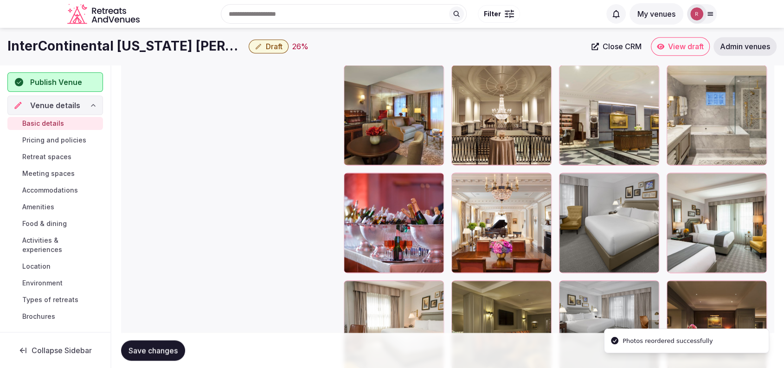
scroll to position [1197, 0]
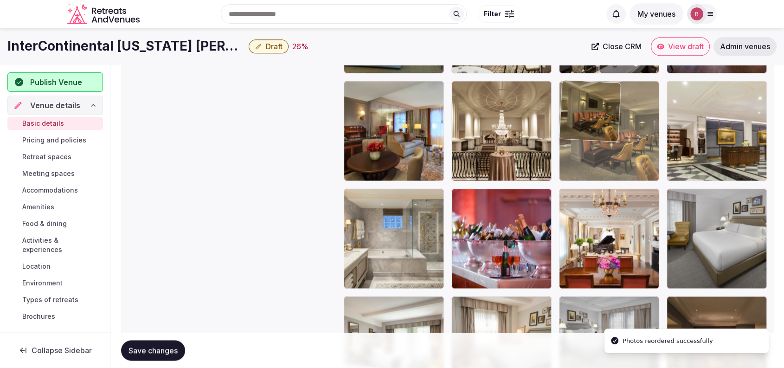
drag, startPoint x: 559, startPoint y: 286, endPoint x: 651, endPoint y: 130, distance: 180.8
click at [651, 130] on body "**********" at bounding box center [392, 117] width 784 height 2629
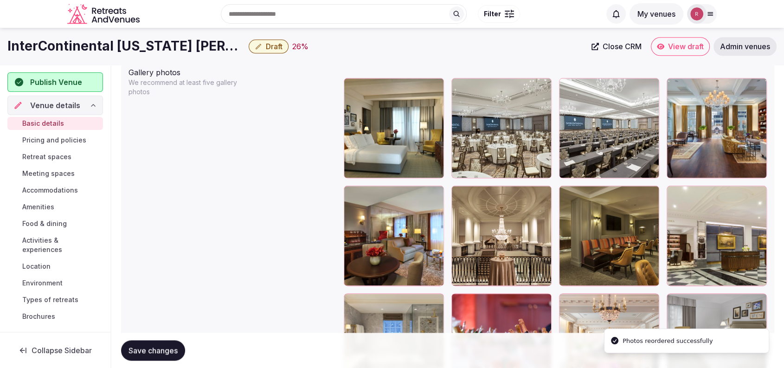
scroll to position [1089, 0]
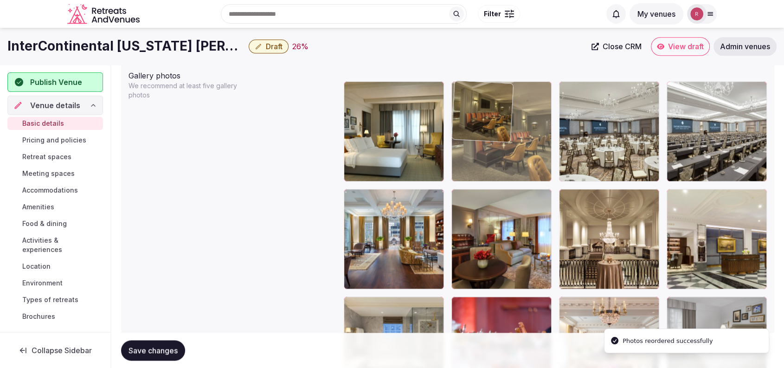
drag, startPoint x: 626, startPoint y: 235, endPoint x: 564, endPoint y: 162, distance: 96.0
click at [564, 162] on body "**********" at bounding box center [392, 225] width 784 height 2629
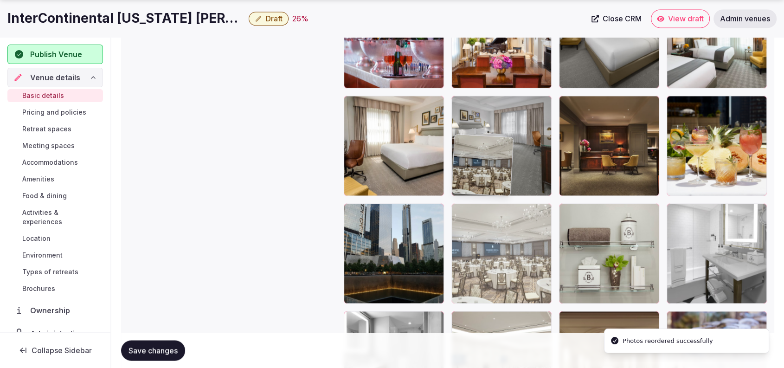
drag, startPoint x: 597, startPoint y: 238, endPoint x: 565, endPoint y: 351, distance: 117.1
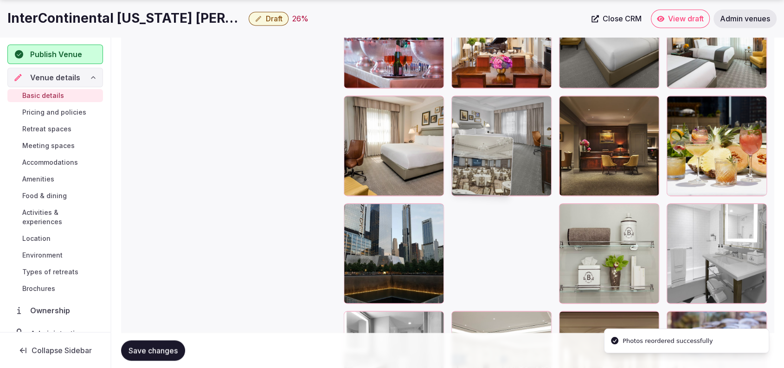
scroll to position [1465, 0]
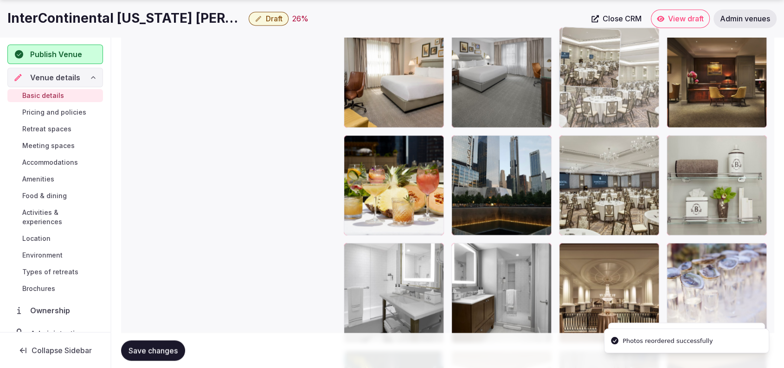
drag, startPoint x: 636, startPoint y: 179, endPoint x: 644, endPoint y: 103, distance: 76.0
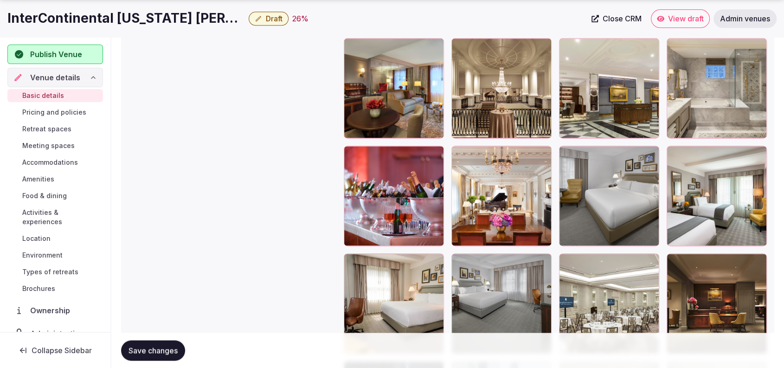
scroll to position [1243, 0]
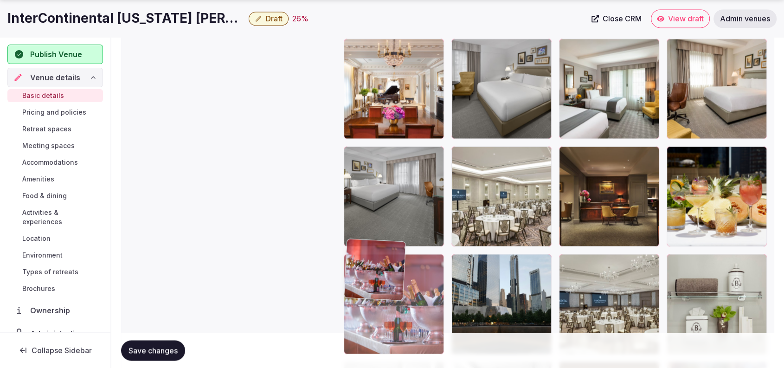
drag, startPoint x: 404, startPoint y: 285, endPoint x: 398, endPoint y: 320, distance: 36.1
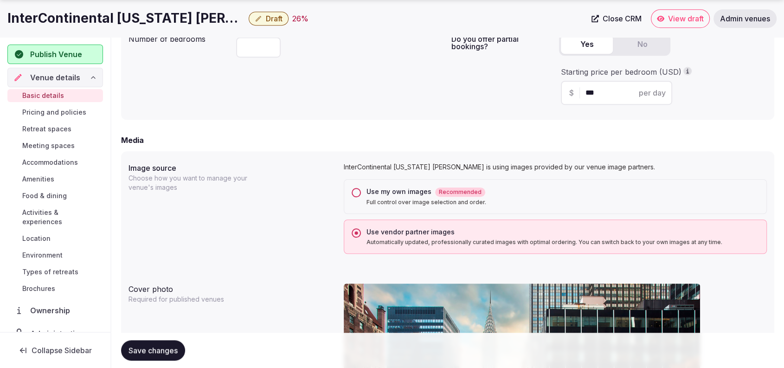
scroll to position [331, 0]
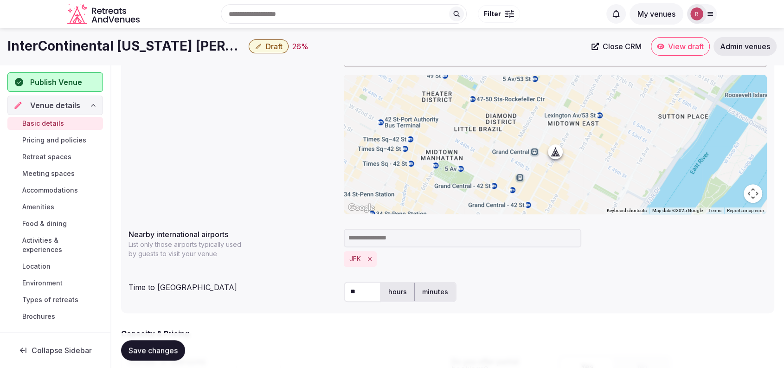
click at [53, 155] on span "Retreat spaces" at bounding box center [46, 156] width 49 height 9
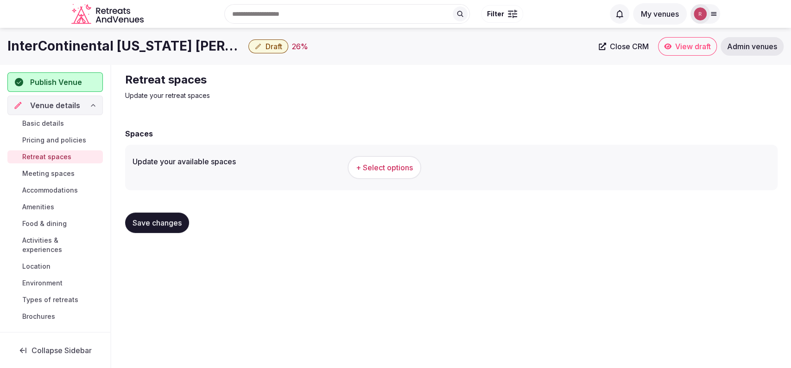
click at [385, 170] on span "+ Select options" at bounding box center [384, 167] width 57 height 10
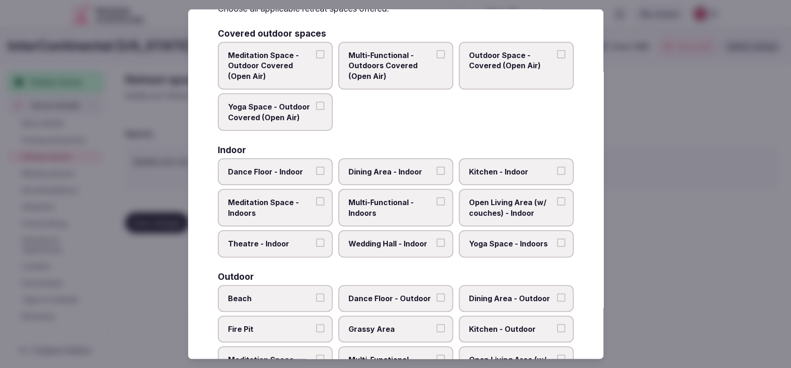
scroll to position [57, 0]
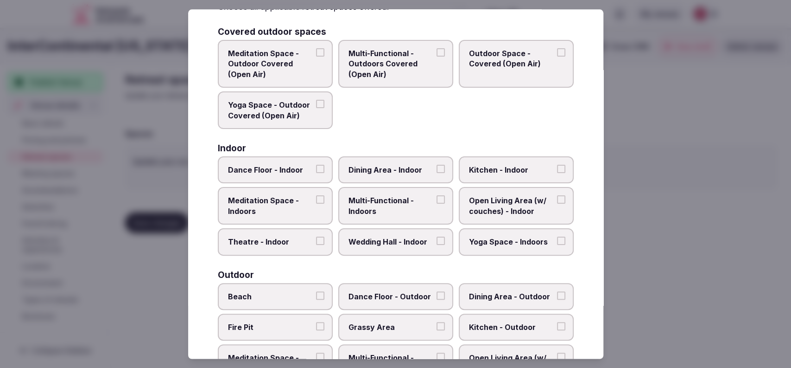
click at [402, 237] on span "Wedding Hall - Indoor" at bounding box center [391, 242] width 85 height 10
click at [437, 237] on button "Wedding Hall - Indoor" at bounding box center [441, 241] width 8 height 8
click at [293, 240] on span "Theatre - Indoor" at bounding box center [270, 242] width 85 height 10
click at [316, 240] on button "Theatre - Indoor" at bounding box center [320, 241] width 8 height 8
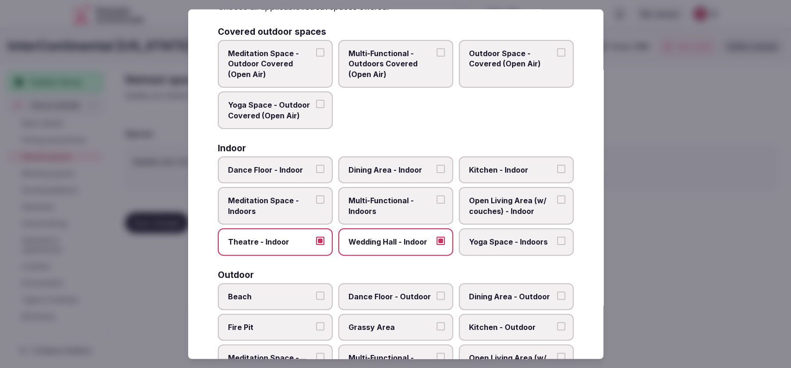
click at [389, 208] on span "Multi-Functional - Indoors" at bounding box center [391, 206] width 85 height 21
click at [437, 204] on button "Multi-Functional - Indoors" at bounding box center [441, 200] width 8 height 8
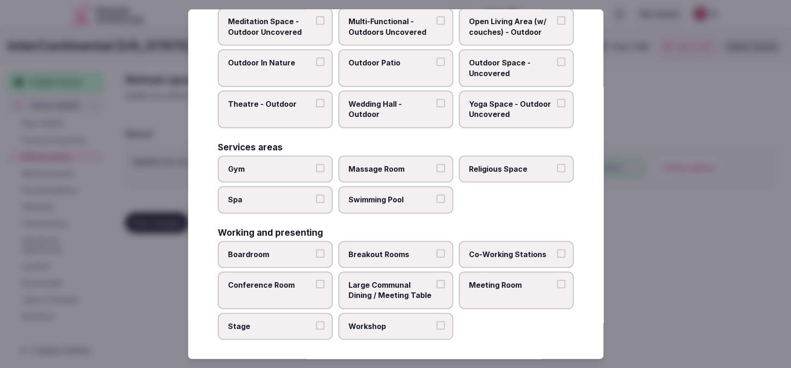
scroll to position [0, 0]
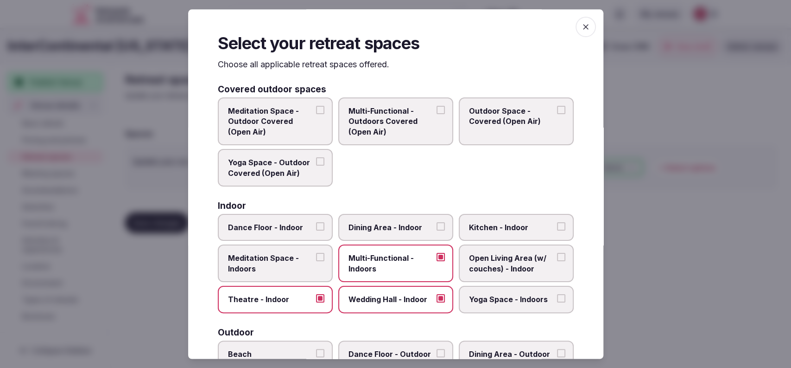
click at [582, 21] on span "button" at bounding box center [586, 27] width 20 height 20
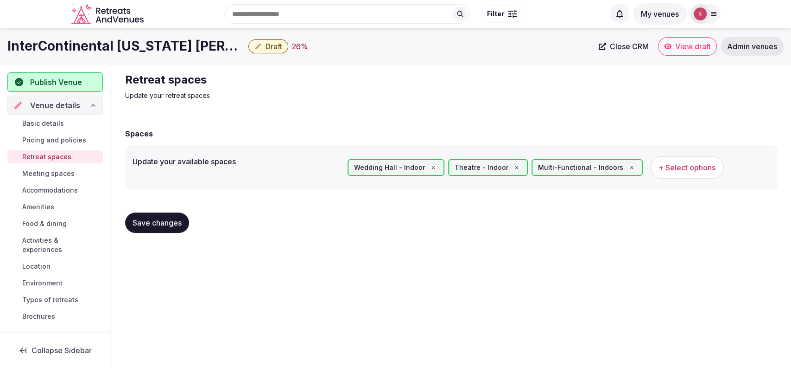
click at [668, 159] on button "+ Select options" at bounding box center [688, 167] width 74 height 23
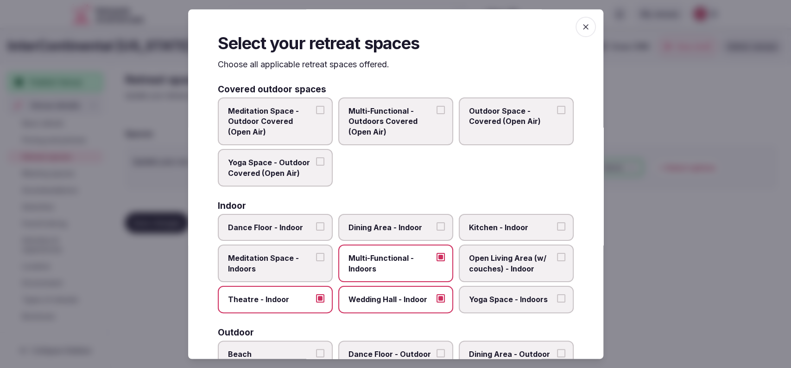
scroll to position [305, 0]
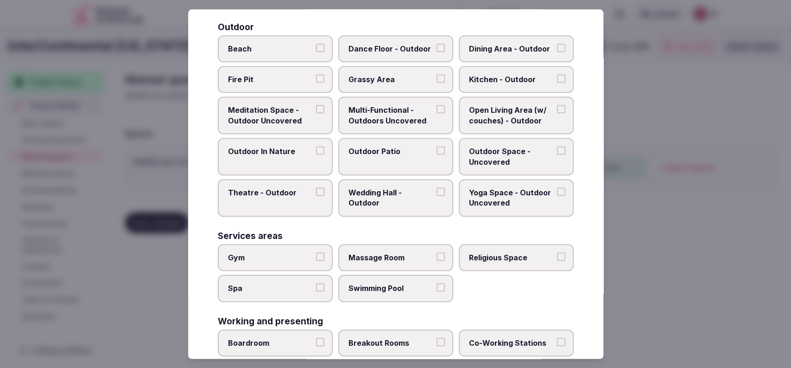
click at [618, 250] on div at bounding box center [395, 184] width 791 height 368
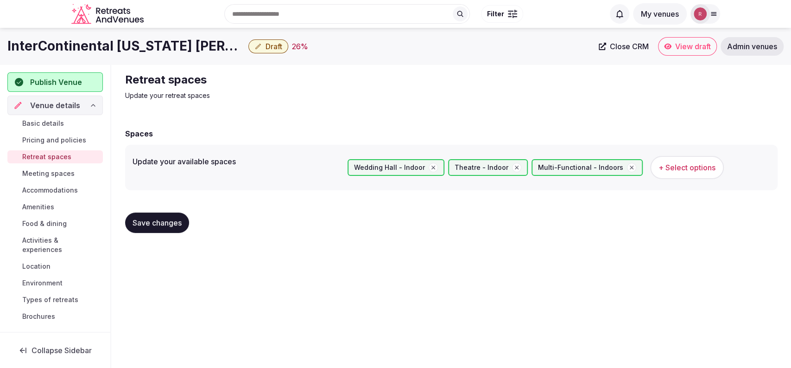
click at [659, 166] on span "+ Select options" at bounding box center [687, 167] width 57 height 10
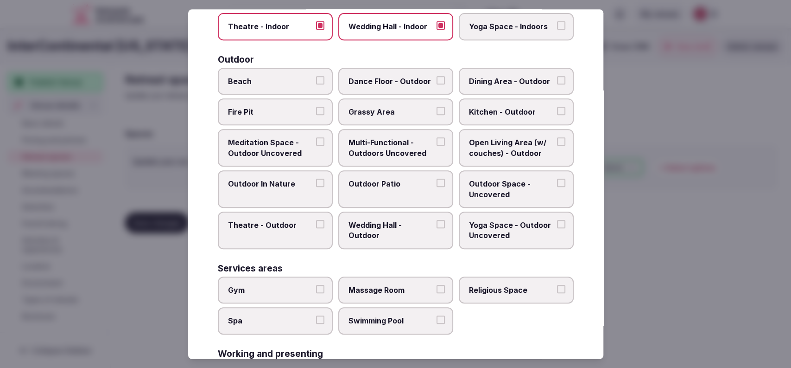
scroll to position [293, 0]
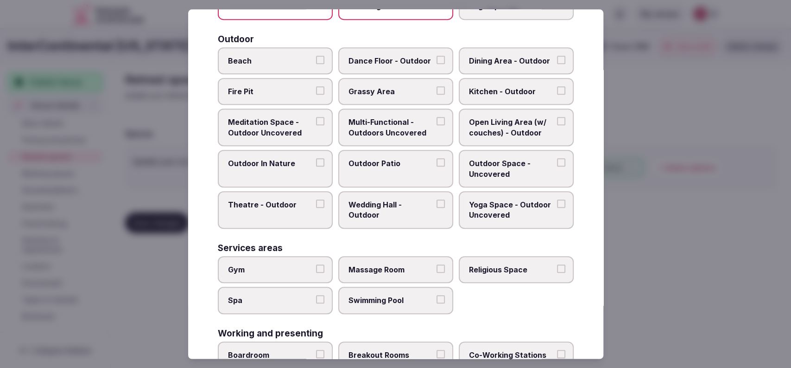
click at [626, 233] on div at bounding box center [395, 184] width 791 height 368
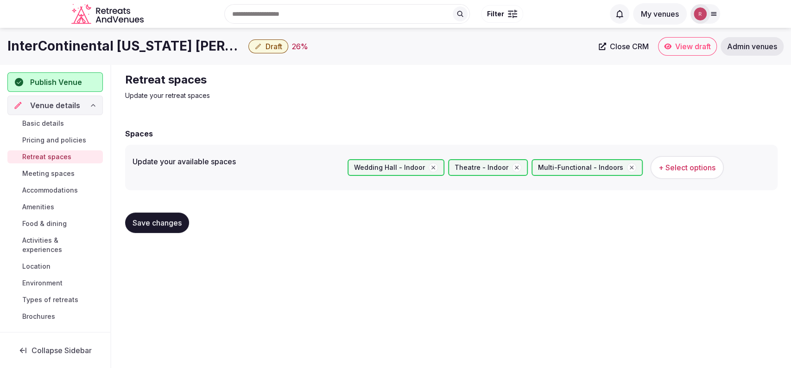
click at [165, 221] on span "Save changes" at bounding box center [157, 222] width 49 height 9
click at [53, 171] on span "Meeting spaces" at bounding box center [48, 173] width 52 height 9
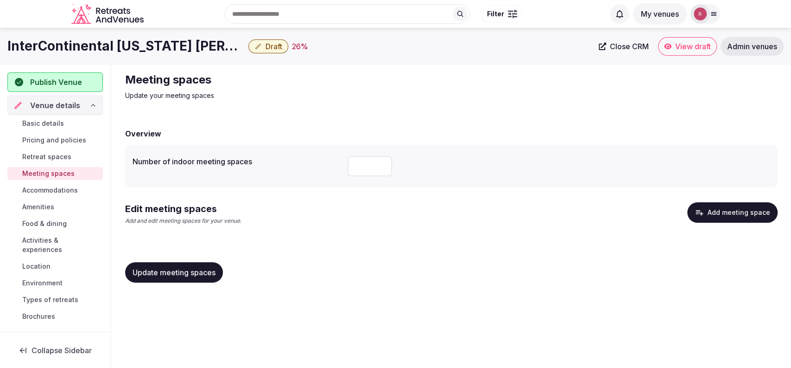
click at [713, 214] on button "Add meeting space" at bounding box center [733, 212] width 90 height 20
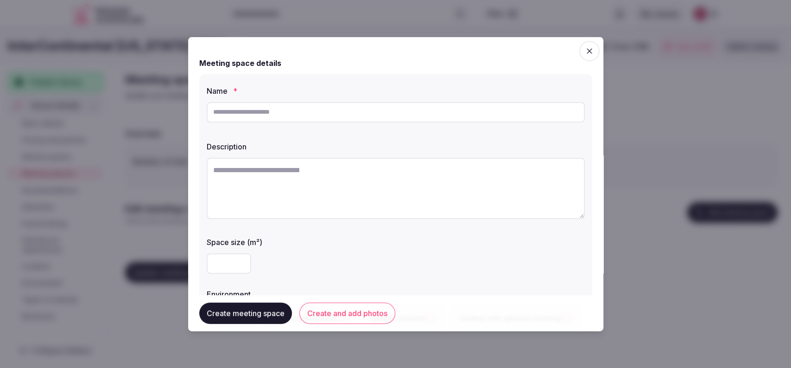
click at [383, 115] on input "text" at bounding box center [396, 112] width 378 height 20
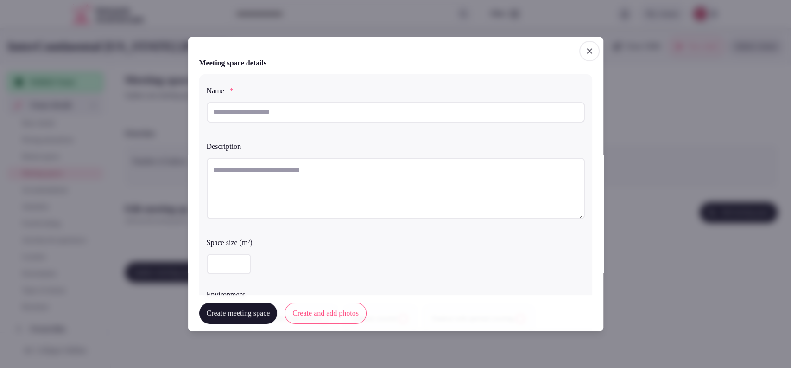
click at [586, 54] on span "button" at bounding box center [590, 50] width 20 height 20
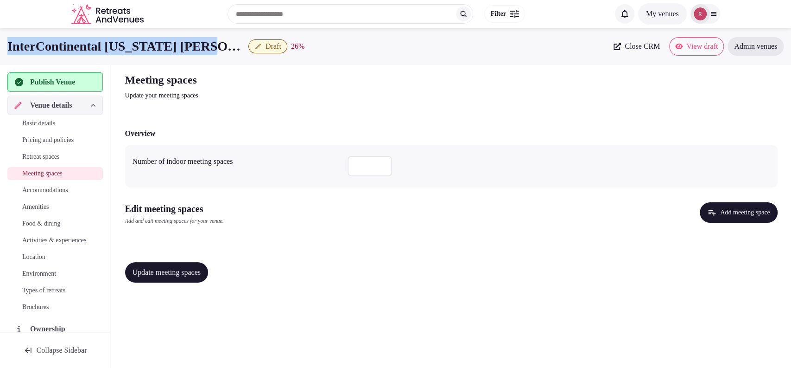
drag, startPoint x: 223, startPoint y: 45, endPoint x: 0, endPoint y: 40, distance: 222.6
click at [0, 40] on div "InterContinental New York Barclay Draft 26 % Close CRM View draft Admin venues" at bounding box center [395, 46] width 791 height 19
copy h1 "InterContinental [US_STATE] [PERSON_NAME]"
click at [716, 215] on button "Add meeting space" at bounding box center [738, 212] width 77 height 20
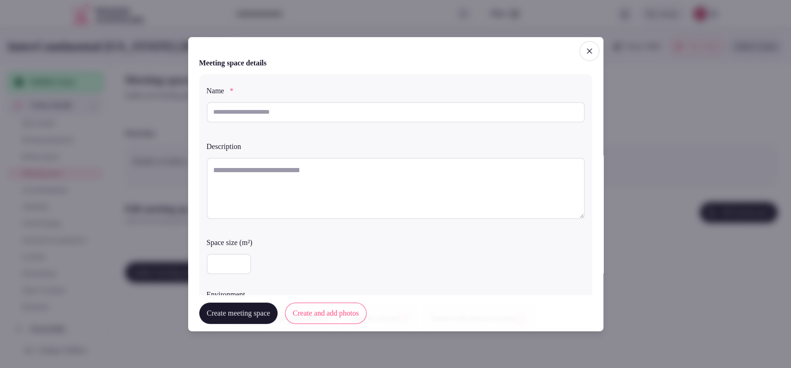
click at [293, 117] on input "text" at bounding box center [396, 112] width 378 height 20
click at [279, 171] on textarea at bounding box center [396, 187] width 378 height 61
click at [289, 112] on input "text" at bounding box center [396, 112] width 378 height 20
type input "**********"
click at [254, 193] on textarea "To enrich screen reader interactions, please activate Accessibility in Grammarl…" at bounding box center [396, 187] width 378 height 61
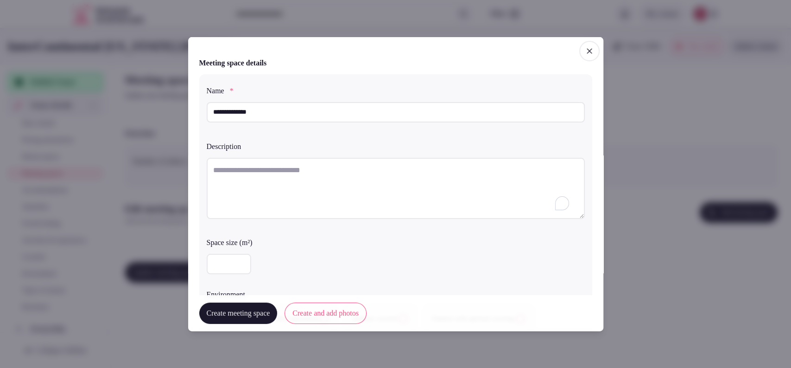
paste textarea "**********"
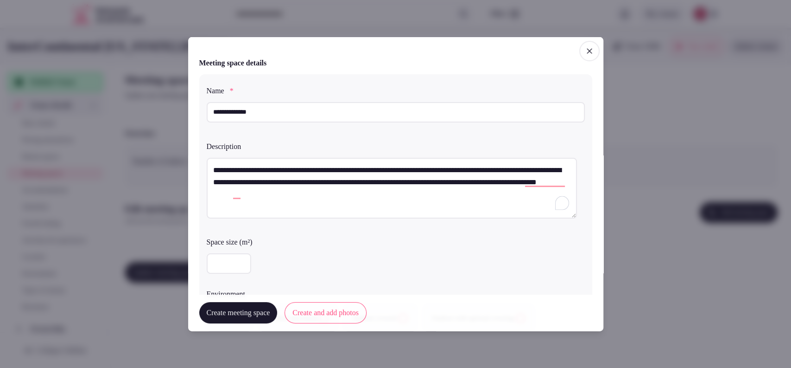
type textarea "**********"
click at [240, 255] on input "number" at bounding box center [229, 263] width 45 height 20
type input "***"
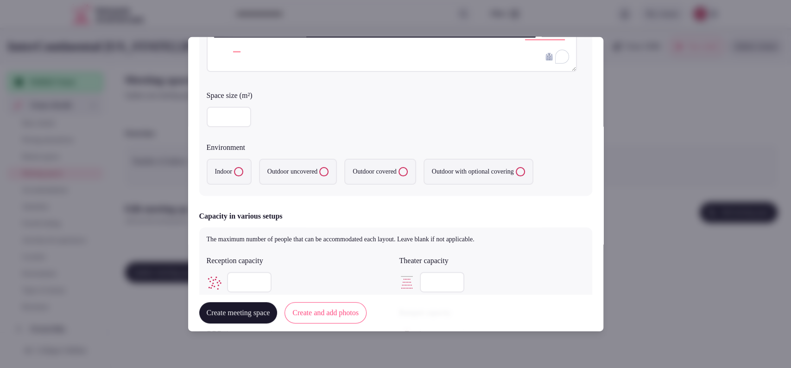
scroll to position [152, 0]
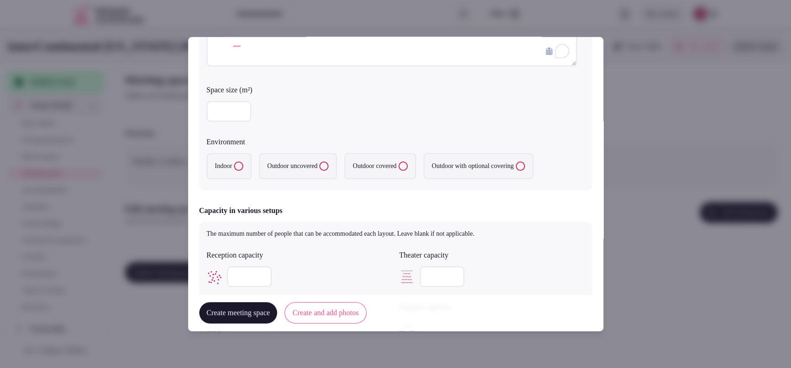
click at [241, 169] on button "Indoor" at bounding box center [238, 165] width 9 height 9
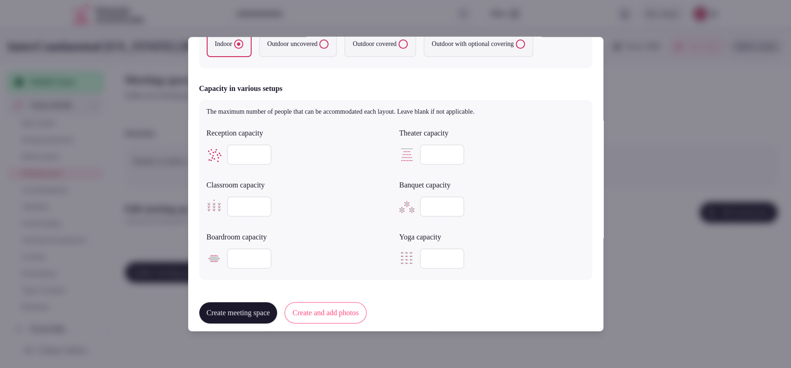
scroll to position [267, 0]
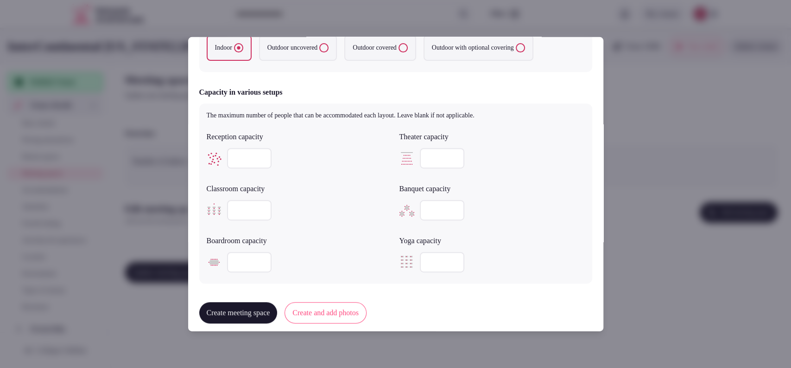
click at [256, 150] on input "number" at bounding box center [249, 158] width 45 height 20
type input "***"
click at [329, 157] on div "***" at bounding box center [299, 158] width 185 height 20
click at [426, 157] on input "number" at bounding box center [442, 158] width 45 height 20
type input "***"
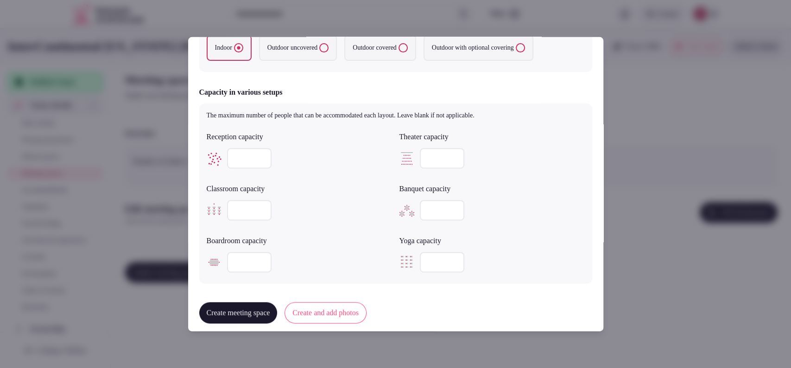
click at [421, 210] on input "number" at bounding box center [442, 210] width 45 height 20
click at [426, 206] on input "number" at bounding box center [442, 210] width 45 height 20
type input "*"
type input "***"
click at [230, 206] on input "number" at bounding box center [249, 210] width 45 height 20
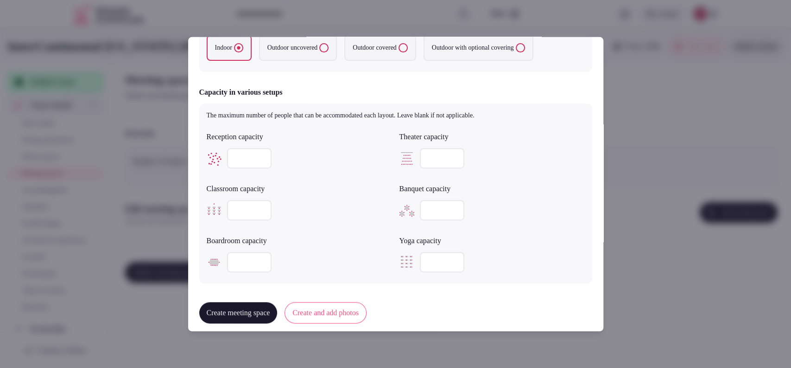
type input "***"
click at [242, 268] on input "number" at bounding box center [249, 262] width 45 height 20
click at [251, 252] on input "number" at bounding box center [249, 262] width 45 height 20
type input "**"
click at [337, 308] on button "Create and add photos" at bounding box center [326, 312] width 82 height 21
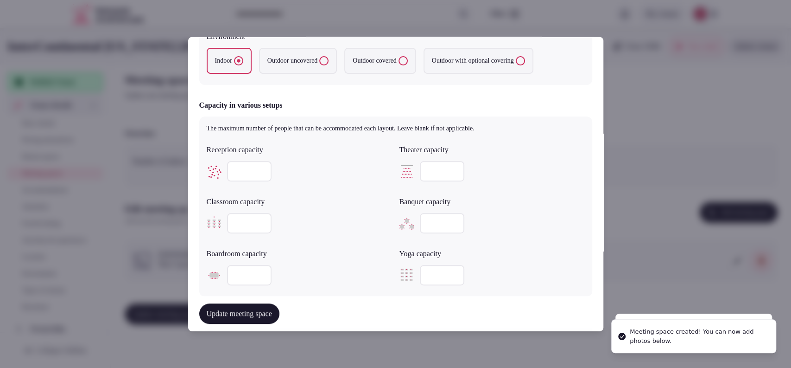
scroll to position [515, 0]
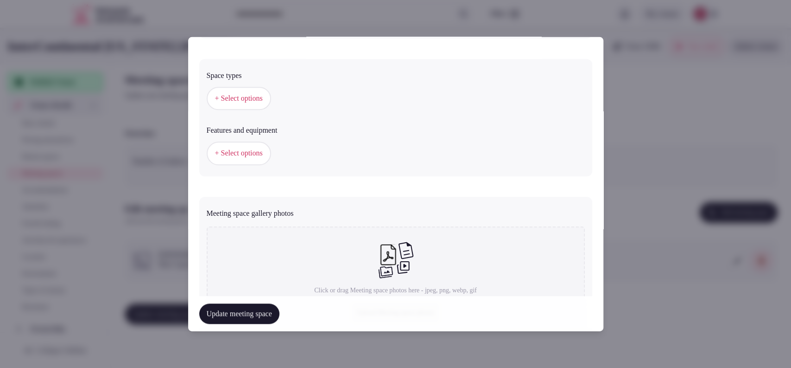
click at [249, 101] on span "+ Select options" at bounding box center [239, 98] width 48 height 10
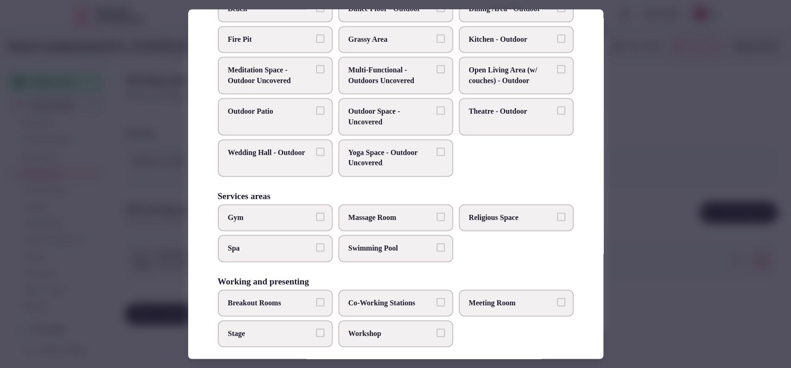
scroll to position [353, 0]
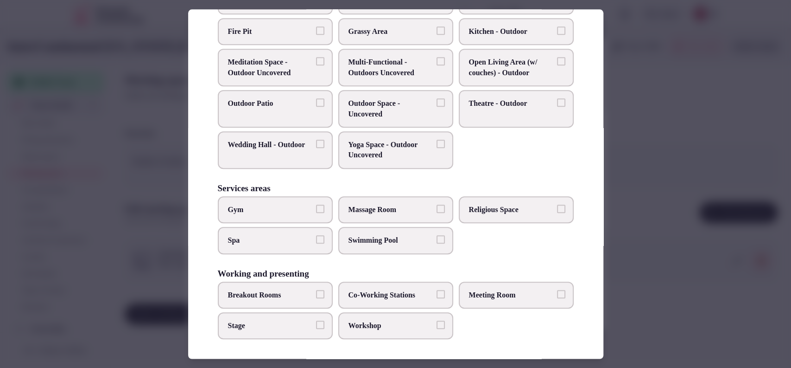
click at [497, 290] on span "Meeting Room" at bounding box center [511, 295] width 85 height 10
click at [557, 290] on button "Meeting Room" at bounding box center [561, 294] width 8 height 8
click at [286, 297] on span "Breakout Rooms" at bounding box center [270, 295] width 85 height 10
click at [316, 297] on button "Breakout Rooms" at bounding box center [320, 294] width 8 height 8
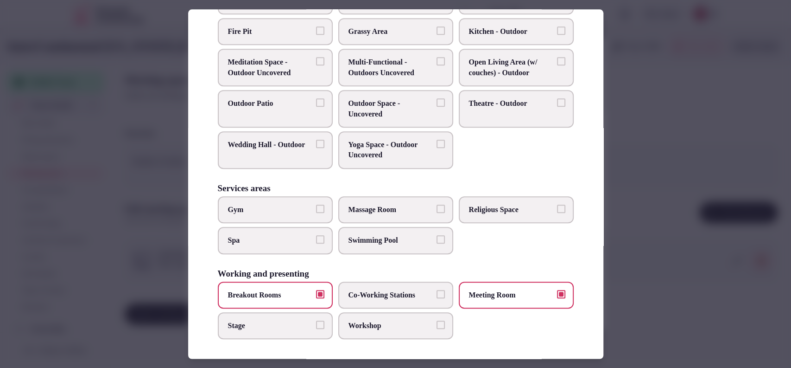
click at [283, 312] on label "Stage" at bounding box center [275, 325] width 115 height 27
click at [316, 320] on button "Stage" at bounding box center [320, 324] width 8 height 8
click at [369, 290] on span "Co-Working Stations" at bounding box center [391, 295] width 85 height 10
click at [437, 290] on button "Co-Working Stations" at bounding box center [441, 294] width 8 height 8
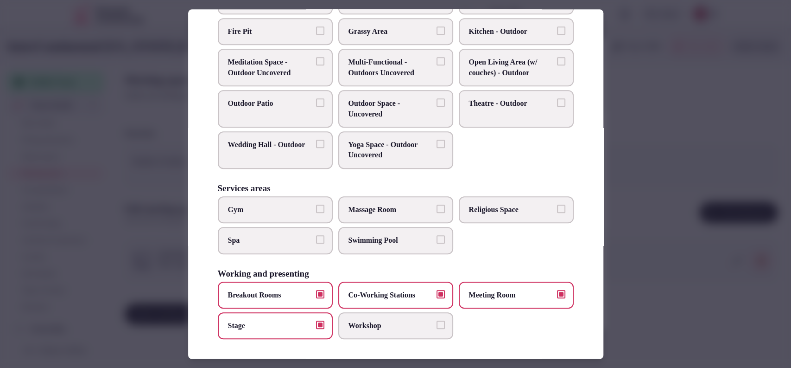
click at [358, 316] on label "Workshop" at bounding box center [395, 325] width 115 height 27
click at [437, 320] on button "Workshop" at bounding box center [441, 324] width 8 height 8
click at [299, 293] on span "Breakout Rooms" at bounding box center [270, 295] width 85 height 10
click at [316, 293] on button "Breakout Rooms" at bounding box center [320, 294] width 8 height 8
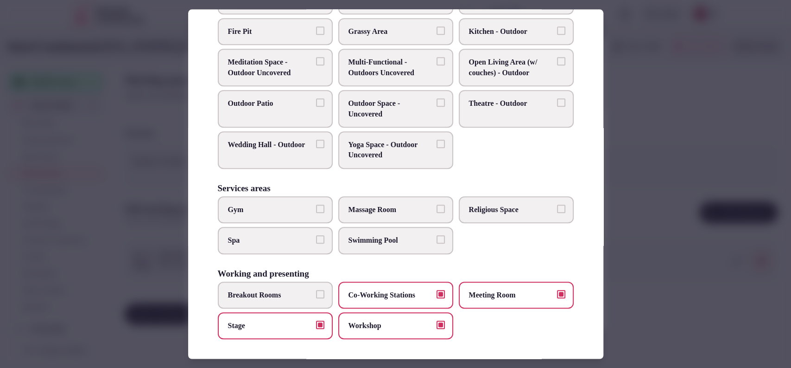
scroll to position [48, 0]
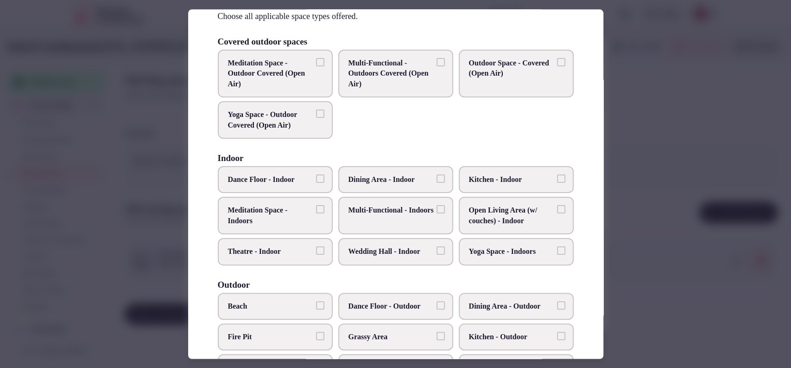
click at [430, 217] on label "Multi-Functional - Indoors" at bounding box center [395, 216] width 115 height 38
click at [437, 214] on button "Multi-Functional - Indoors" at bounding box center [441, 209] width 8 height 8
click at [412, 247] on span "Wedding Hall - Indoor" at bounding box center [391, 252] width 85 height 10
click at [437, 247] on button "Wedding Hall - Indoor" at bounding box center [441, 251] width 8 height 8
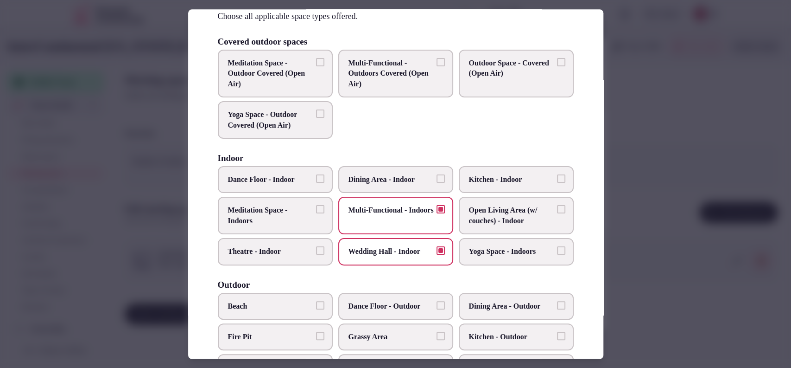
click at [638, 210] on div at bounding box center [395, 184] width 791 height 368
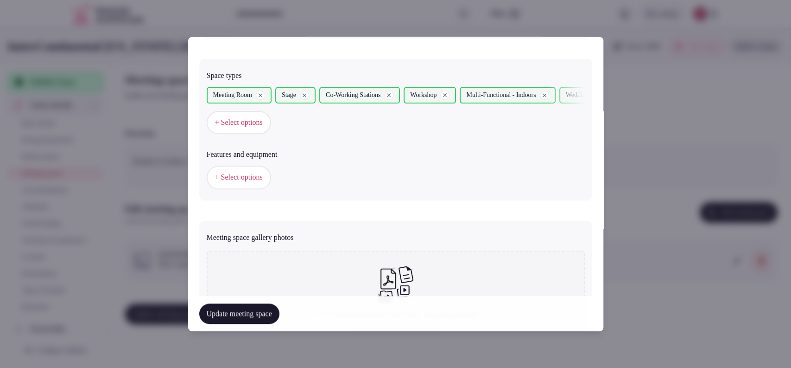
click at [215, 172] on span "+ Select options" at bounding box center [239, 177] width 48 height 10
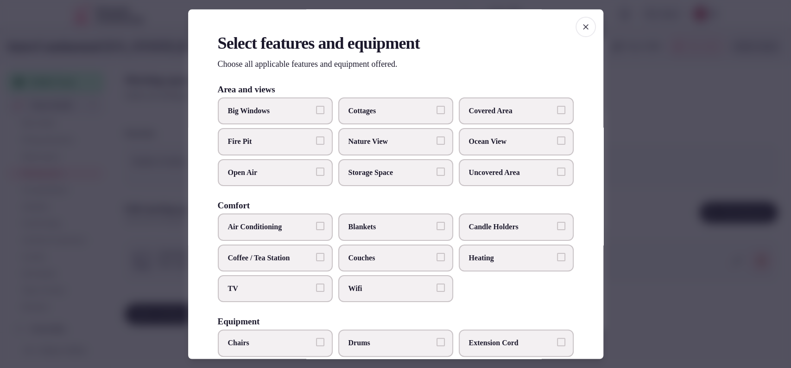
click at [509, 109] on span "Covered Area" at bounding box center [511, 111] width 85 height 10
click at [557, 109] on button "Covered Area" at bounding box center [561, 110] width 8 height 8
click at [304, 224] on span "Air Conditioning" at bounding box center [270, 227] width 85 height 10
click at [316, 224] on button "Air Conditioning" at bounding box center [320, 226] width 8 height 8
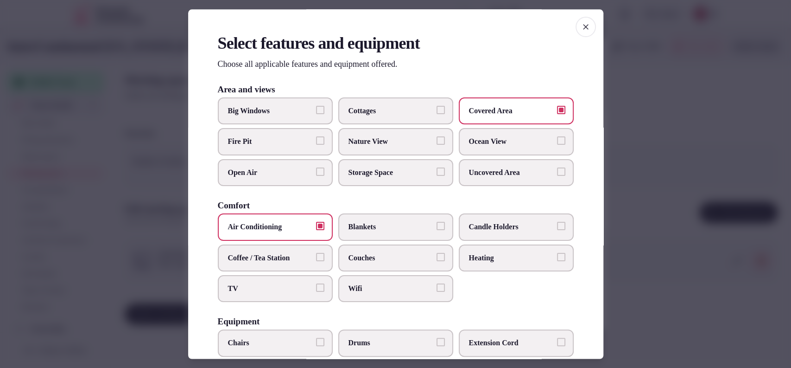
click at [352, 286] on span "Wifi" at bounding box center [391, 288] width 85 height 10
click at [437, 286] on button "Wifi" at bounding box center [441, 287] width 8 height 8
click at [292, 278] on label "TV" at bounding box center [275, 288] width 115 height 27
click at [316, 283] on button "TV" at bounding box center [320, 287] width 8 height 8
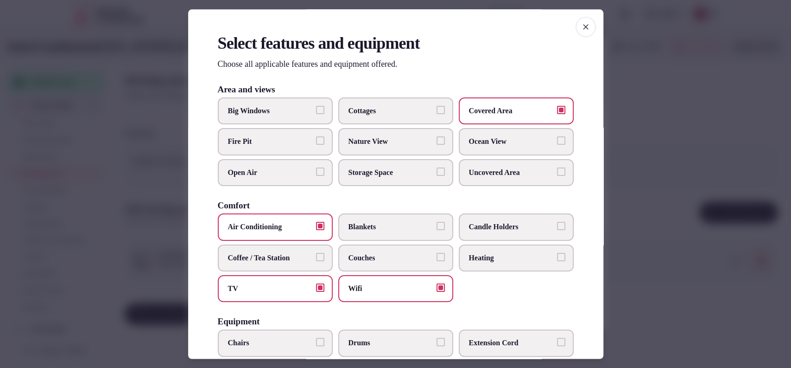
click at [484, 219] on label "Candle Holders" at bounding box center [516, 227] width 115 height 27
click at [539, 218] on label "Candle Holders" at bounding box center [516, 227] width 115 height 27
click at [557, 222] on button "Candle Holders" at bounding box center [561, 226] width 8 height 8
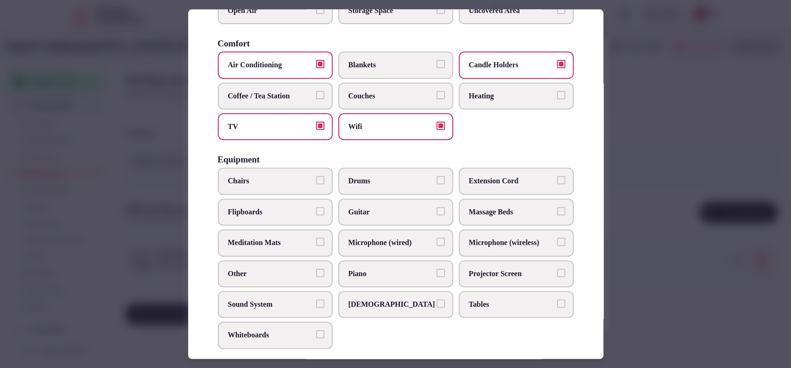
scroll to position [176, 0]
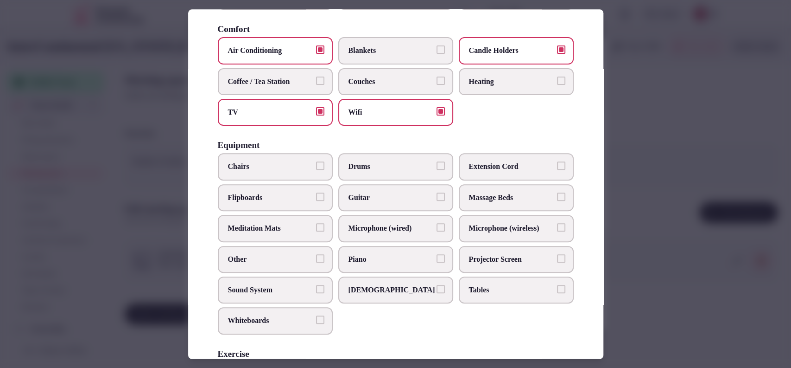
click at [257, 170] on span "Chairs" at bounding box center [270, 167] width 85 height 10
click at [316, 170] on button "Chairs" at bounding box center [320, 166] width 8 height 8
click at [260, 287] on span "Sound System" at bounding box center [270, 290] width 85 height 10
click at [316, 287] on button "Sound System" at bounding box center [320, 289] width 8 height 8
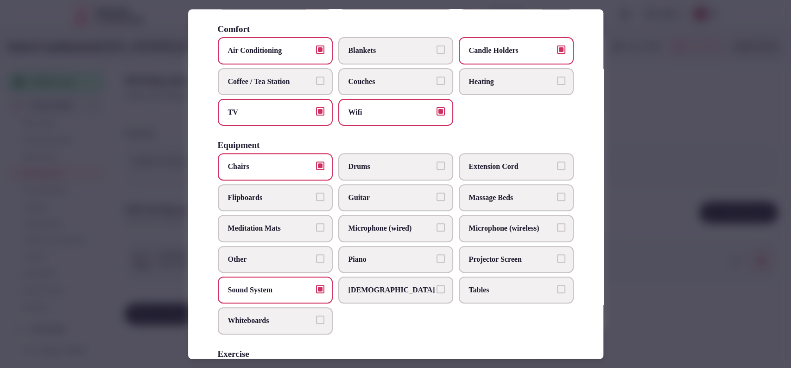
click at [470, 254] on span "Projector Screen" at bounding box center [511, 259] width 85 height 10
click at [557, 254] on button "Projector Screen" at bounding box center [561, 258] width 8 height 8
click at [469, 281] on label "Tables" at bounding box center [516, 289] width 115 height 27
click at [557, 285] on button "Tables" at bounding box center [561, 289] width 8 height 8
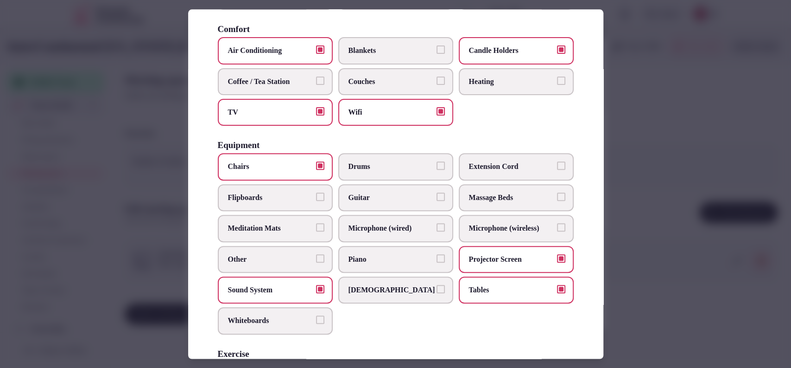
click at [384, 223] on span "Microphone (wired)" at bounding box center [391, 228] width 85 height 10
click at [437, 223] on button "Microphone (wired)" at bounding box center [441, 227] width 8 height 8
click at [384, 223] on span "Microphone (wired)" at bounding box center [391, 228] width 85 height 10
click at [437, 223] on button "Microphone (wired)" at bounding box center [441, 227] width 8 height 8
click at [470, 223] on span "Microphone (wireless)" at bounding box center [511, 228] width 85 height 10
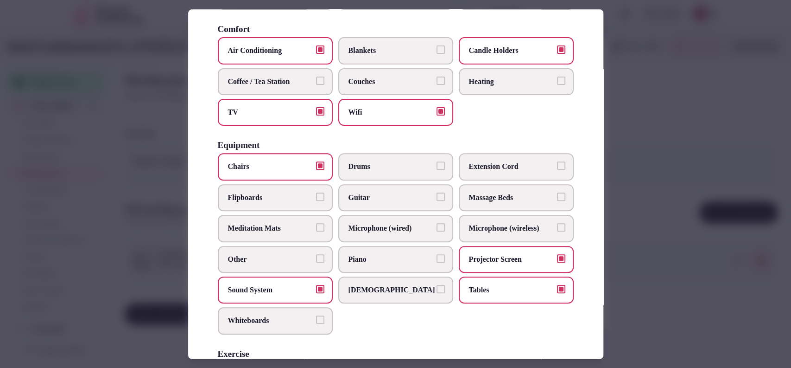
click at [557, 223] on button "Microphone (wireless)" at bounding box center [561, 227] width 8 height 8
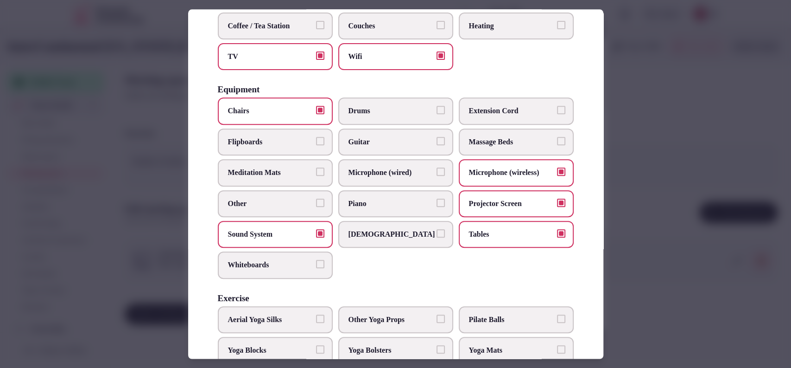
scroll to position [0, 0]
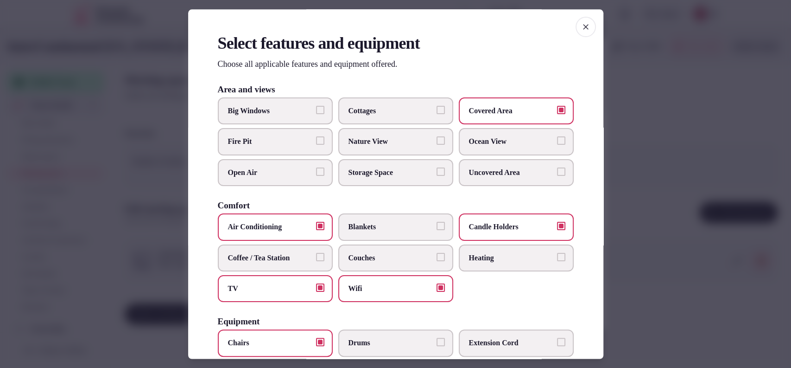
click at [664, 233] on div at bounding box center [395, 184] width 791 height 368
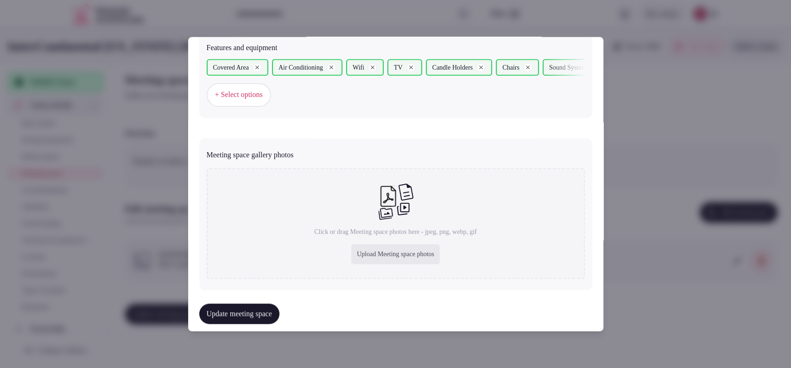
scroll to position [632, 0]
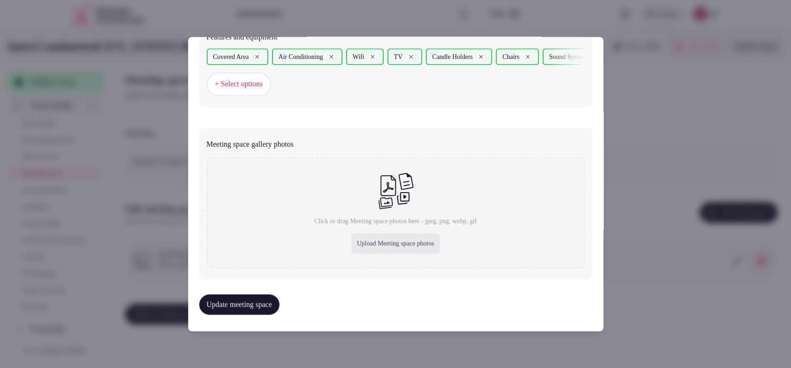
click at [382, 235] on div "Upload Meeting space photos" at bounding box center [395, 243] width 89 height 20
type input "**********"
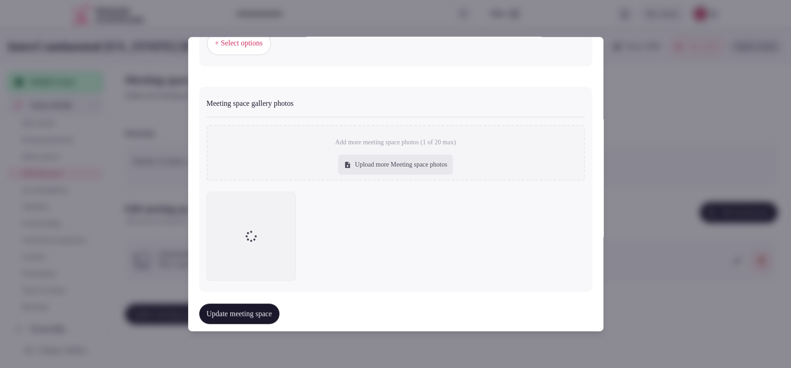
scroll to position [608, 0]
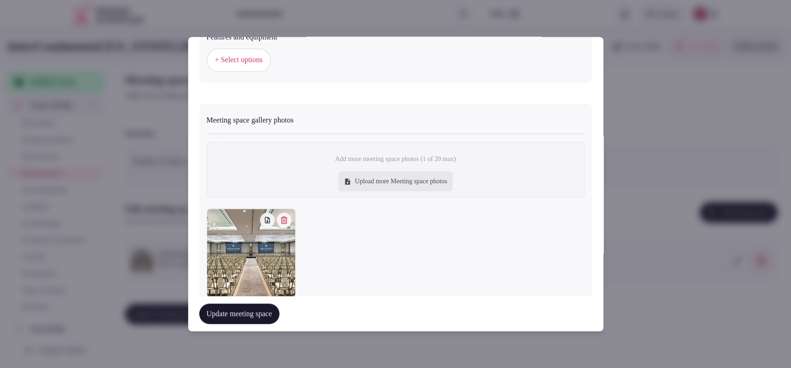
click at [233, 315] on button "Update meeting space" at bounding box center [239, 313] width 80 height 20
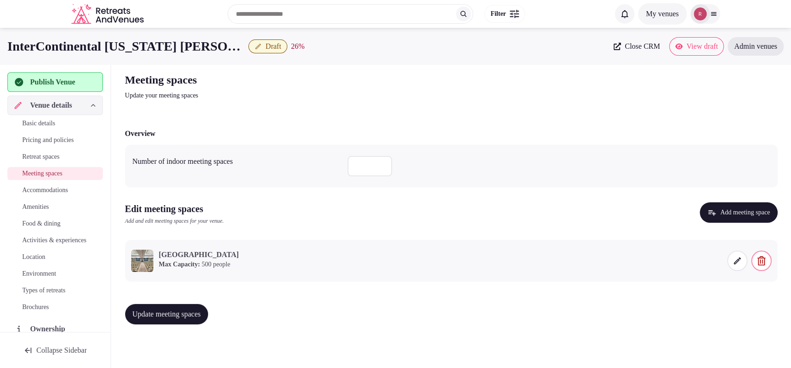
click at [176, 307] on button "Update meeting spaces" at bounding box center [166, 314] width 83 height 20
click at [39, 188] on span "Accommodations" at bounding box center [45, 189] width 46 height 9
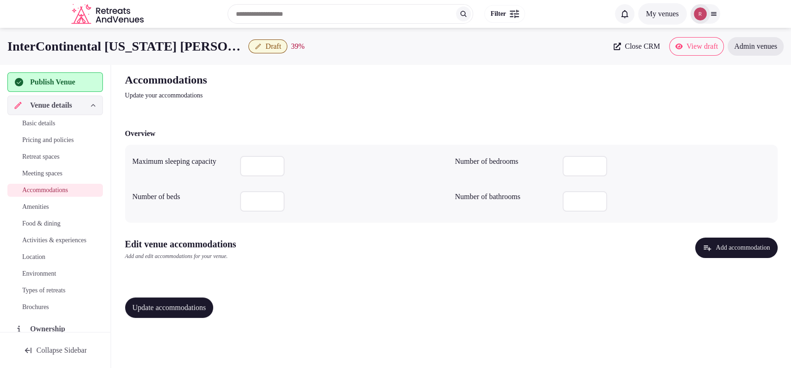
click at [743, 246] on button "Add accommodation" at bounding box center [736, 247] width 82 height 20
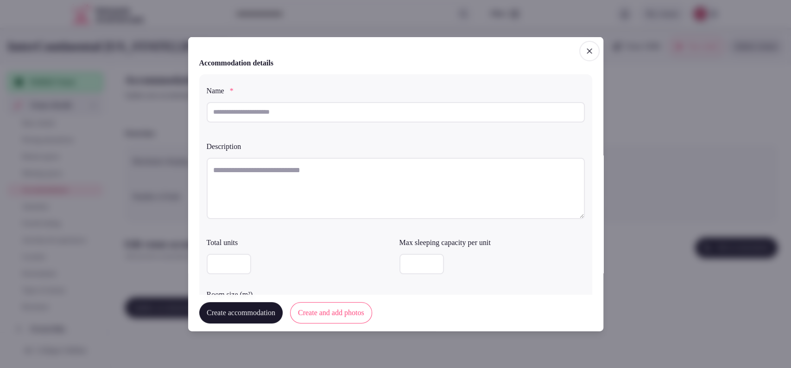
click at [376, 119] on input "text" at bounding box center [396, 112] width 378 height 20
type input "**********"
click at [262, 189] on textarea at bounding box center [396, 187] width 378 height 61
paste textarea "**********"
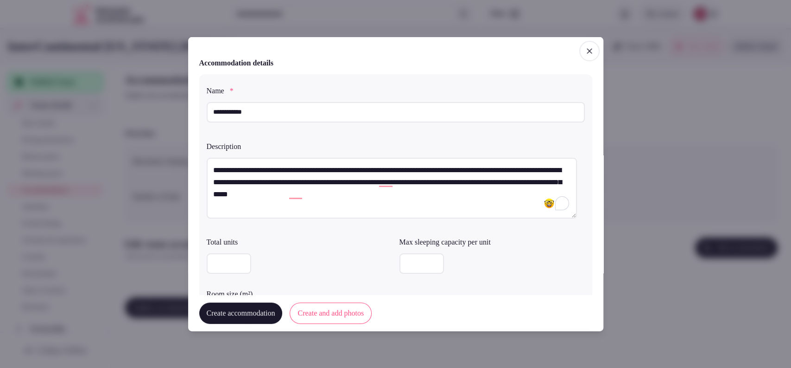
type textarea "**********"
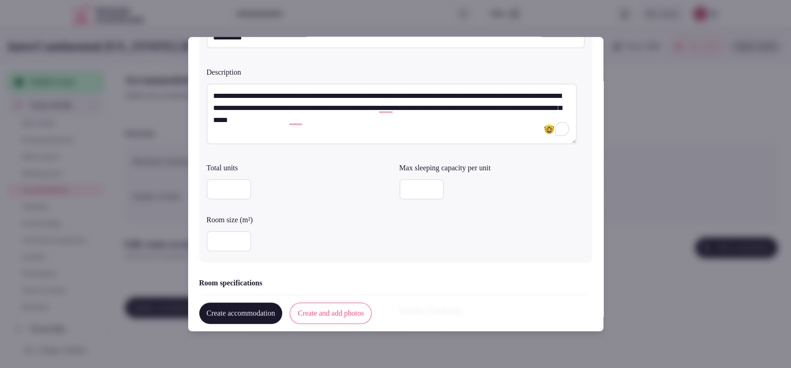
scroll to position [103, 0]
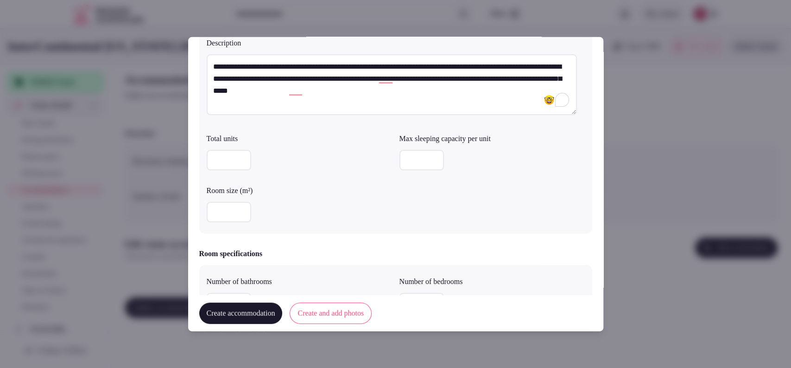
click at [207, 151] on div at bounding box center [299, 160] width 185 height 20
click at [232, 218] on input "number" at bounding box center [229, 212] width 45 height 20
type input "**"
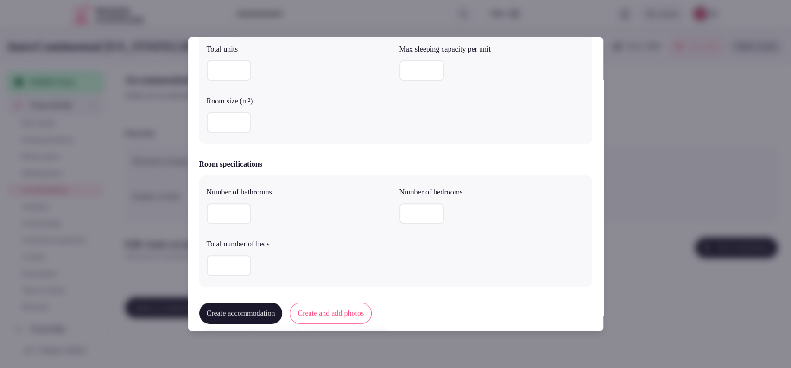
scroll to position [215, 0]
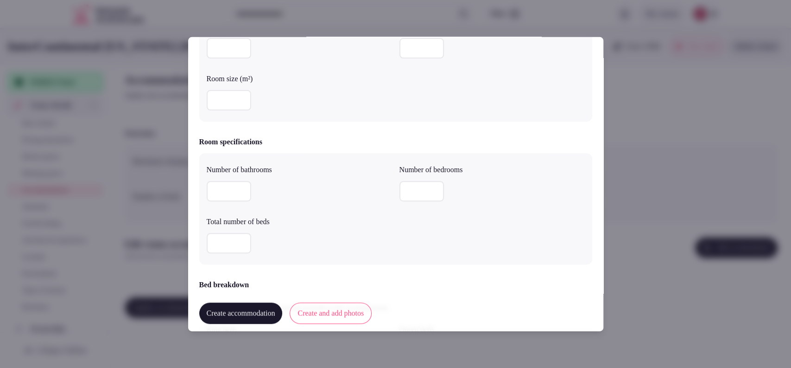
click at [405, 181] on div at bounding box center [492, 191] width 185 height 20
click at [400, 187] on input "number" at bounding box center [422, 191] width 45 height 20
type input "*"
click at [218, 184] on input "number" at bounding box center [229, 191] width 45 height 20
type input "*"
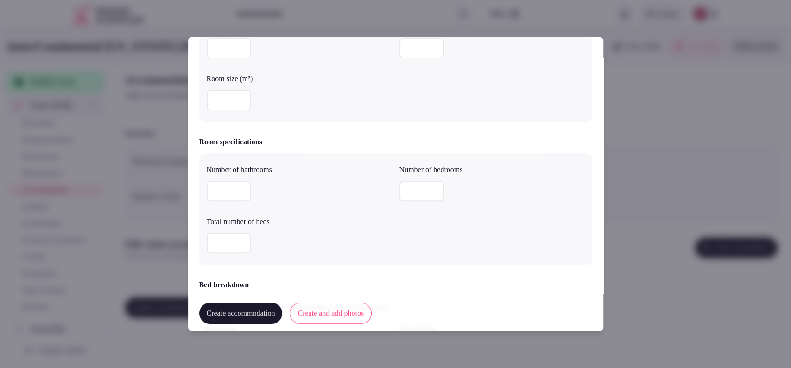
click at [218, 238] on input "number" at bounding box center [229, 243] width 45 height 20
type input "*"
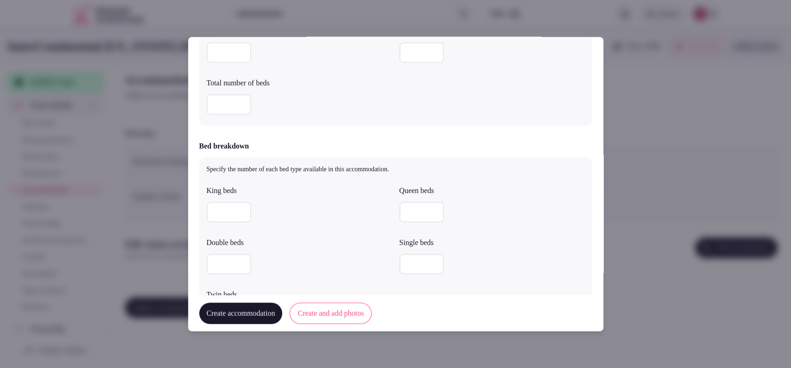
scroll to position [382, 0]
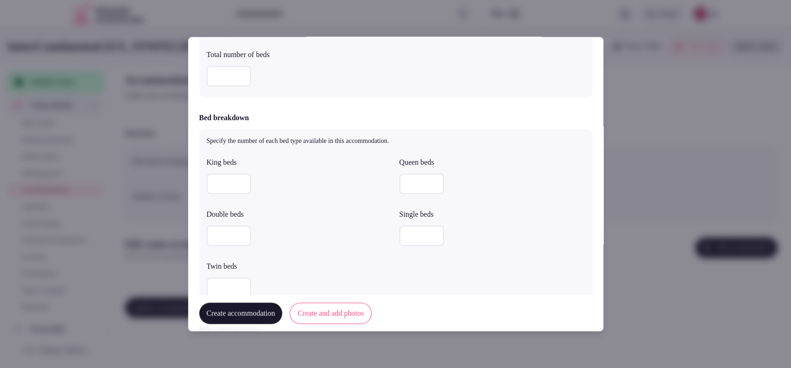
click at [228, 184] on input "number" at bounding box center [229, 183] width 45 height 20
type input "*"
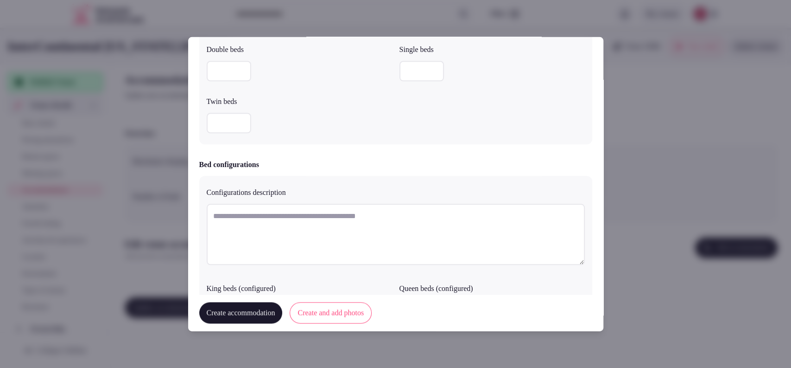
scroll to position [552, 0]
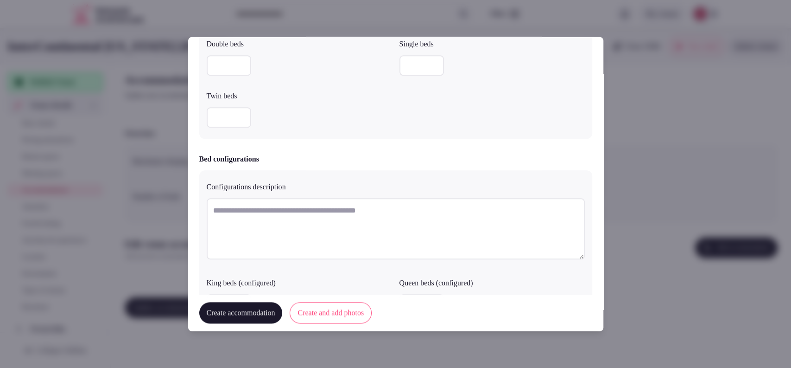
click at [370, 207] on textarea at bounding box center [396, 228] width 378 height 61
paste textarea "**********"
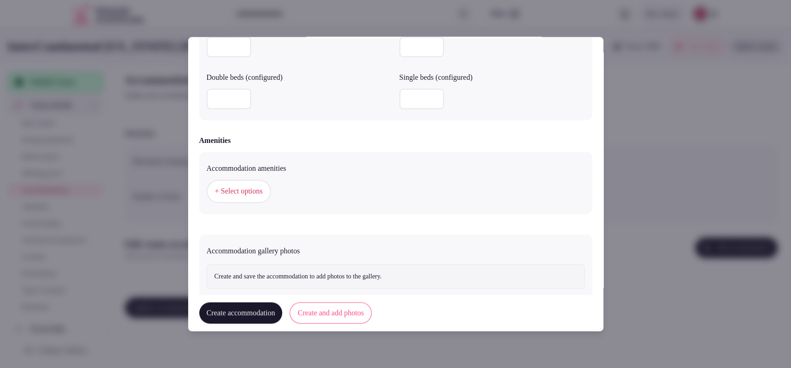
type textarea "**********"
click at [270, 198] on button "+ Select options" at bounding box center [239, 190] width 64 height 23
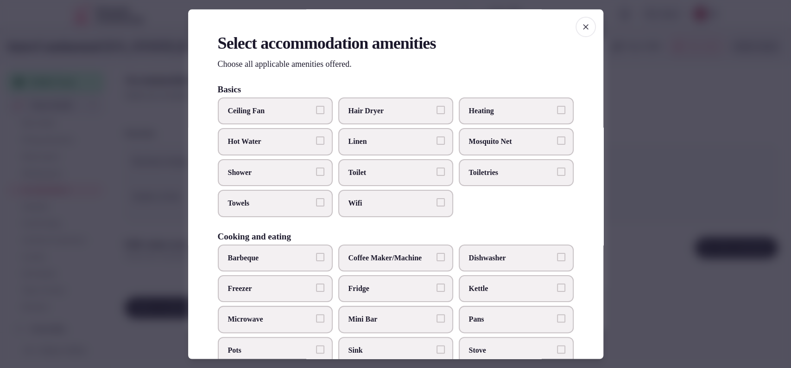
click at [353, 146] on span "Linen" at bounding box center [391, 142] width 85 height 10
click at [437, 145] on button "Linen" at bounding box center [441, 141] width 8 height 8
click at [361, 173] on span "Toilet" at bounding box center [391, 172] width 85 height 10
click at [437, 173] on button "Toilet" at bounding box center [441, 171] width 8 height 8
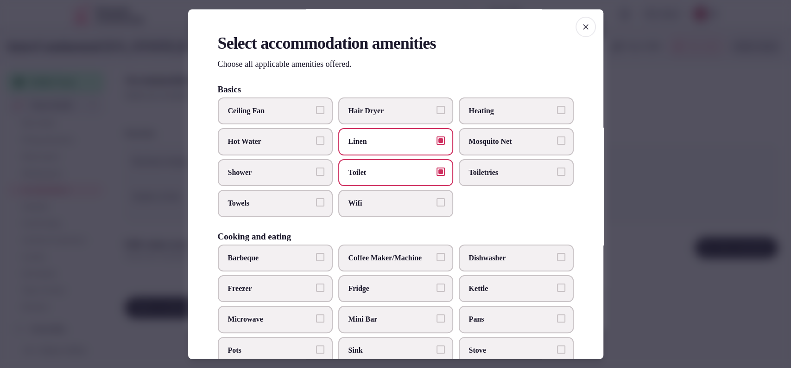
click at [362, 205] on span "Wifi" at bounding box center [391, 203] width 85 height 10
click at [437, 205] on button "Wifi" at bounding box center [441, 202] width 8 height 8
click at [304, 198] on span "Towels" at bounding box center [270, 203] width 85 height 10
click at [316, 198] on button "Towels" at bounding box center [320, 202] width 8 height 8
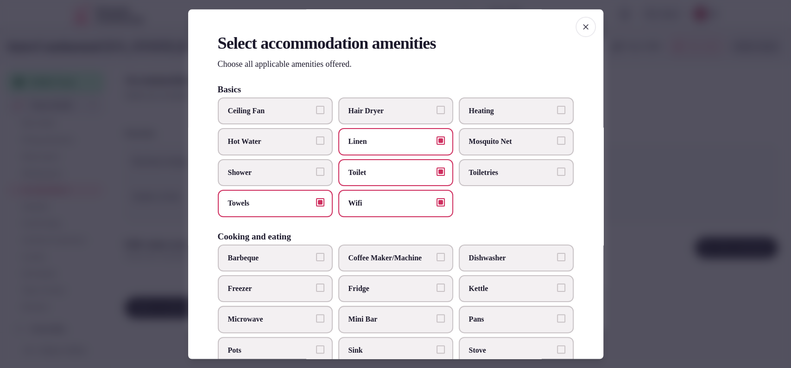
click at [299, 180] on label "Shower" at bounding box center [275, 172] width 115 height 27
click at [316, 176] on button "Shower" at bounding box center [320, 171] width 8 height 8
click at [474, 172] on span "Toiletries" at bounding box center [511, 172] width 85 height 10
click at [557, 172] on button "Toiletries" at bounding box center [561, 171] width 8 height 8
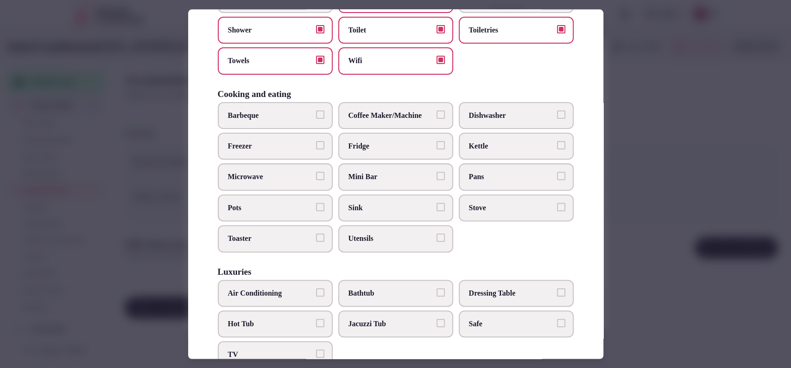
scroll to position [145, 0]
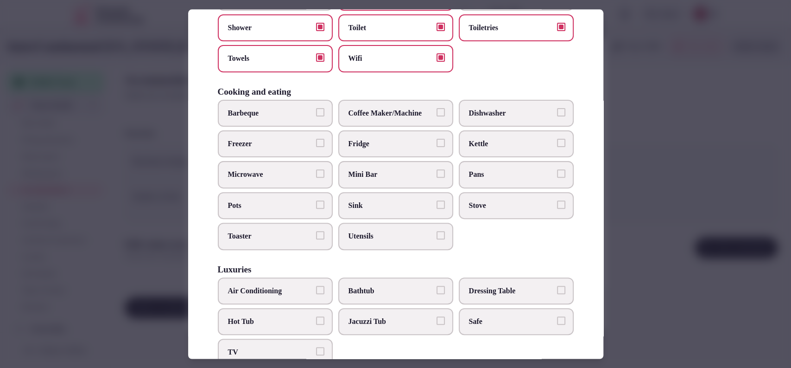
click at [296, 294] on label "Air Conditioning" at bounding box center [275, 290] width 115 height 27
click at [316, 294] on button "Air Conditioning" at bounding box center [320, 290] width 8 height 8
click at [286, 351] on span "TV" at bounding box center [270, 352] width 85 height 10
click at [316, 351] on button "TV" at bounding box center [320, 351] width 8 height 8
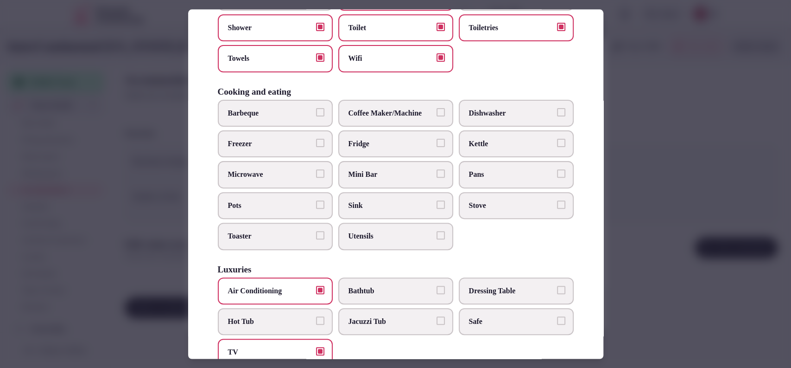
click at [415, 113] on span "Coffee Maker/Machine" at bounding box center [391, 113] width 85 height 10
click at [437, 113] on button "Coffee Maker/Machine" at bounding box center [441, 112] width 8 height 8
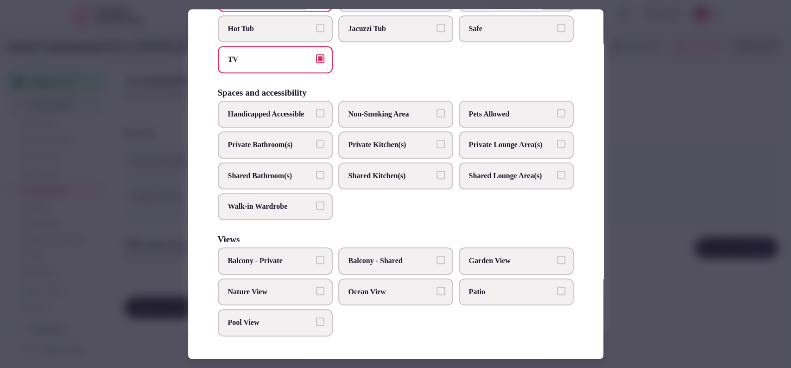
scroll to position [464, 0]
click at [311, 133] on label "Private Bathroom(s)" at bounding box center [275, 144] width 115 height 27
click at [316, 140] on button "Private Bathroom(s)" at bounding box center [320, 144] width 8 height 8
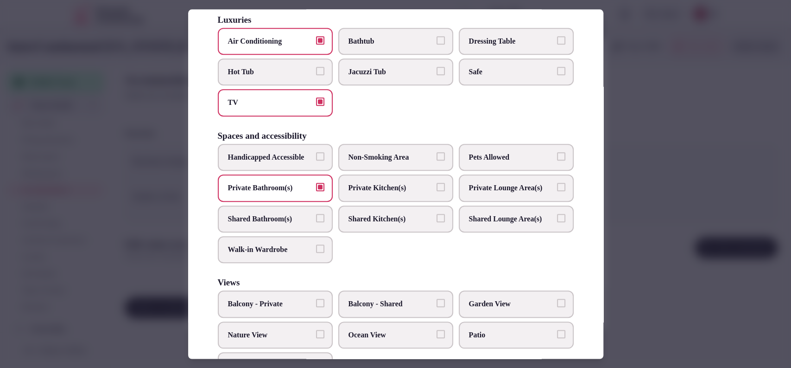
scroll to position [354, 0]
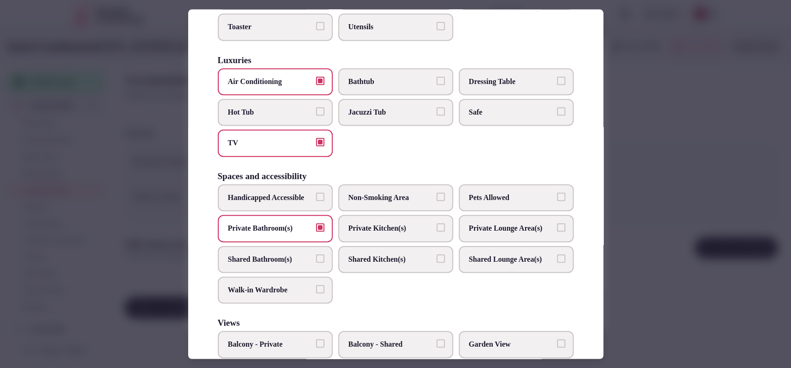
click at [534, 115] on label "Safe" at bounding box center [516, 112] width 115 height 27
click at [557, 115] on button "Safe" at bounding box center [561, 111] width 8 height 8
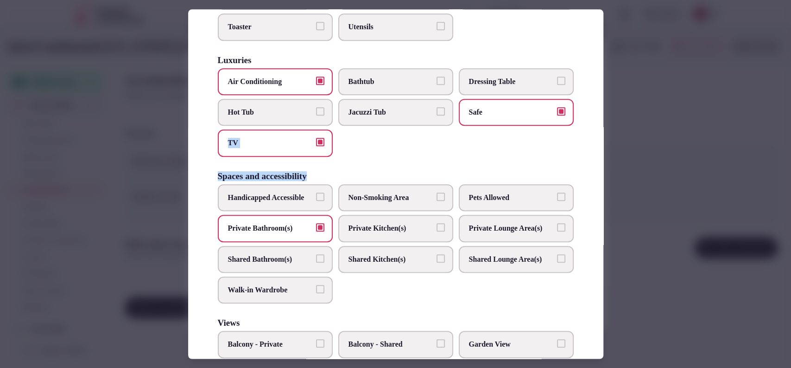
drag, startPoint x: 593, startPoint y: 175, endPoint x: 594, endPoint y: 152, distance: 23.7
click at [594, 152] on div "Select accommodation amenities Choose all applicable amenities offered. Basics …" at bounding box center [395, 183] width 415 height 349
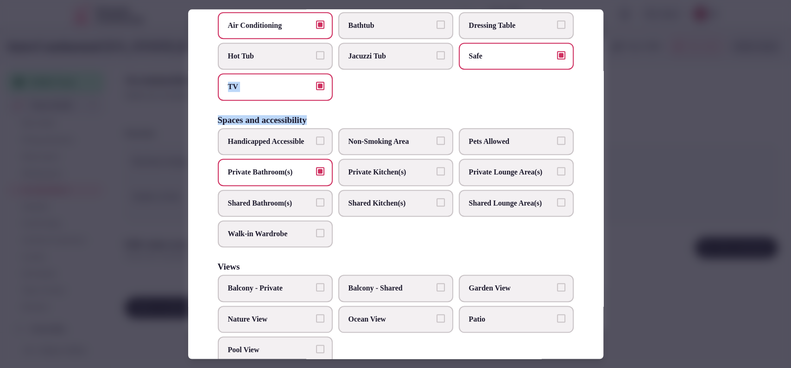
scroll to position [447, 0]
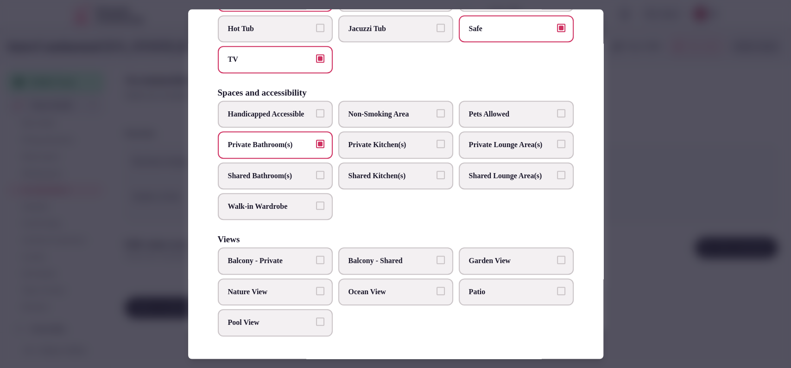
click at [668, 196] on div at bounding box center [395, 184] width 791 height 368
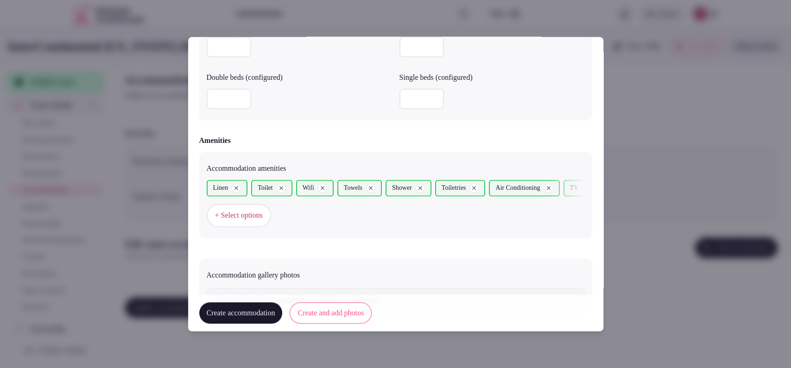
click at [346, 315] on button "Create and add photos" at bounding box center [331, 312] width 82 height 21
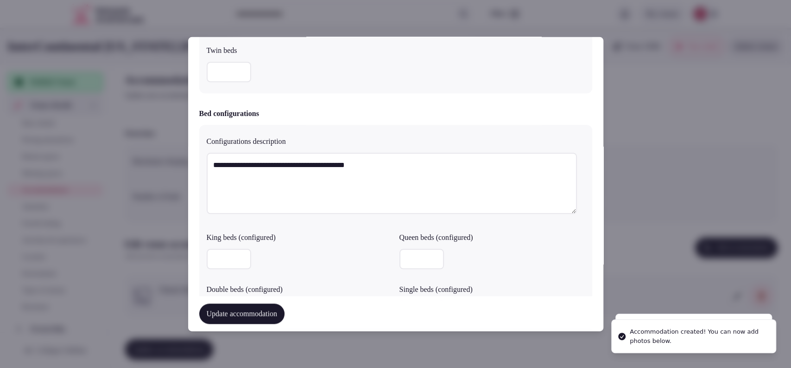
scroll to position [941, 0]
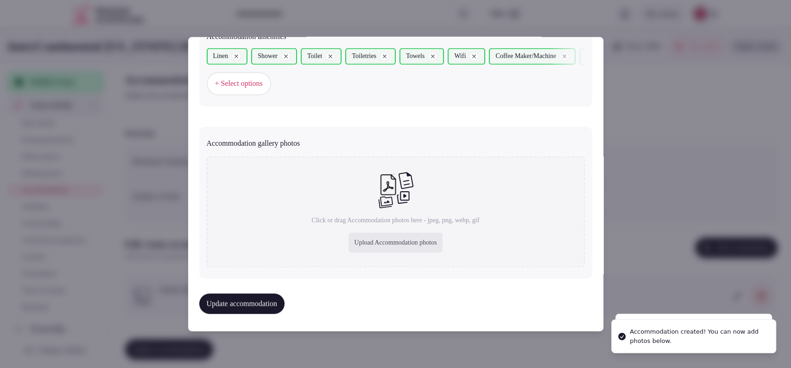
click at [384, 233] on div "Upload Accommodation photos" at bounding box center [396, 243] width 94 height 20
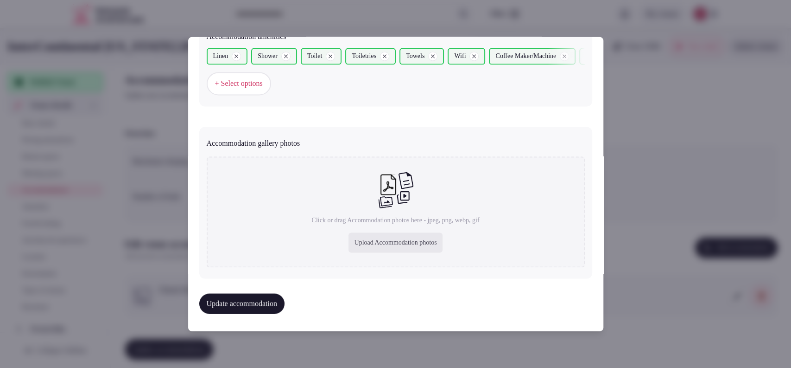
type input "**********"
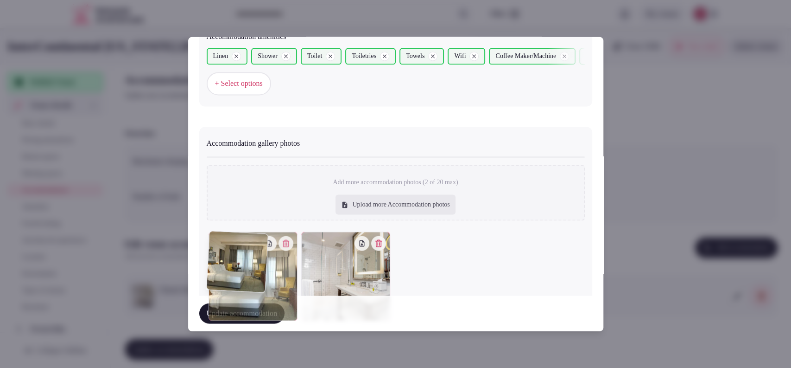
drag, startPoint x: 342, startPoint y: 269, endPoint x: 269, endPoint y: 275, distance: 73.0
click at [269, 275] on div at bounding box center [253, 276] width 89 height 89
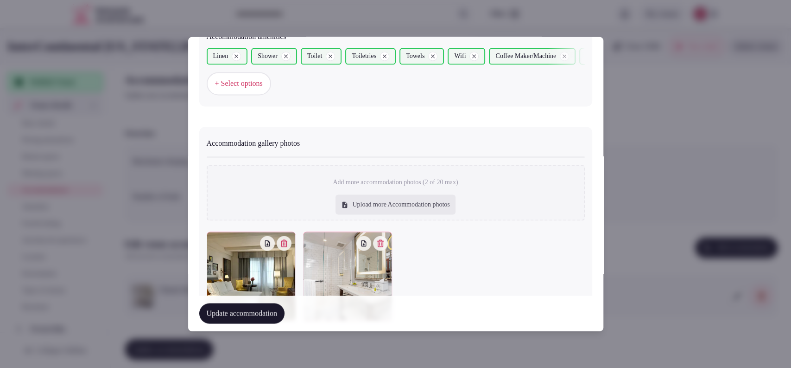
click at [269, 308] on button "Update accommodation" at bounding box center [241, 313] width 85 height 20
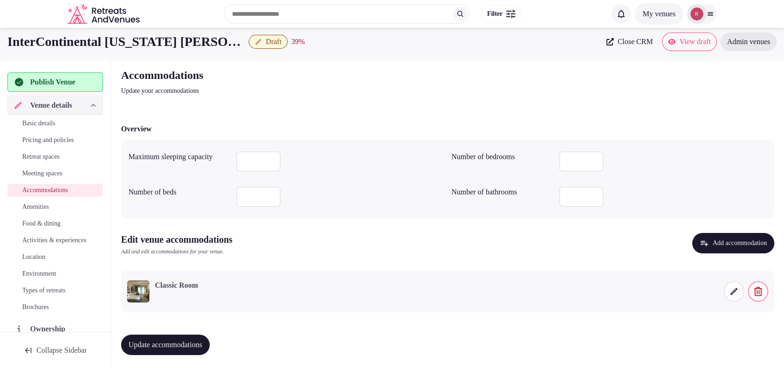
scroll to position [6, 0]
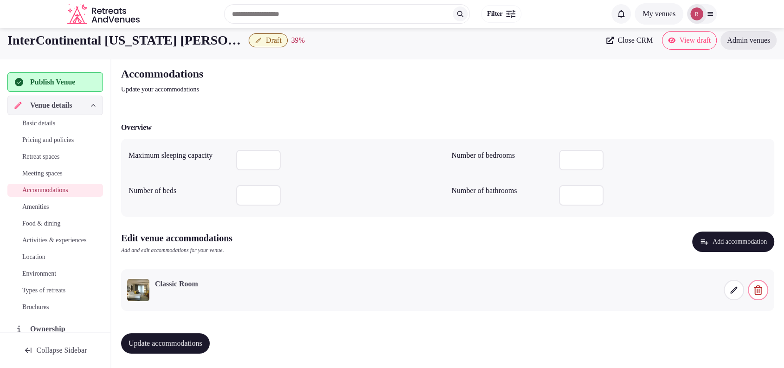
click at [206, 334] on button "Update accommodations" at bounding box center [165, 343] width 89 height 20
drag, startPoint x: 669, startPoint y: 35, endPoint x: 697, endPoint y: 77, distance: 50.8
click at [697, 77] on div "Accommodations Update your accommodations" at bounding box center [447, 80] width 653 height 28
click at [48, 207] on span "Amenities" at bounding box center [35, 206] width 27 height 9
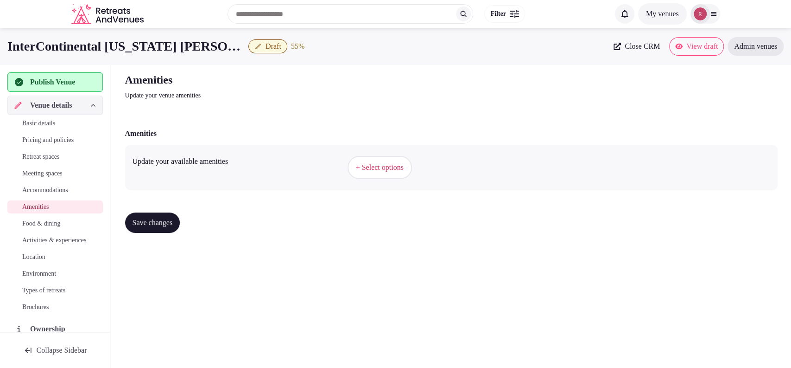
click at [361, 169] on span "+ Select options" at bounding box center [380, 167] width 48 height 10
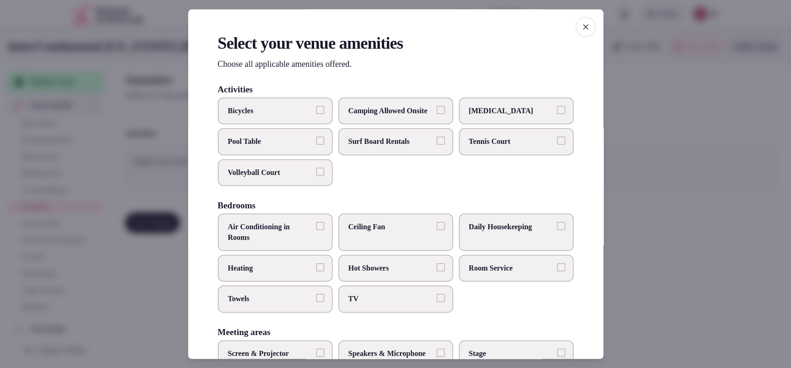
click at [639, 71] on div at bounding box center [395, 184] width 791 height 368
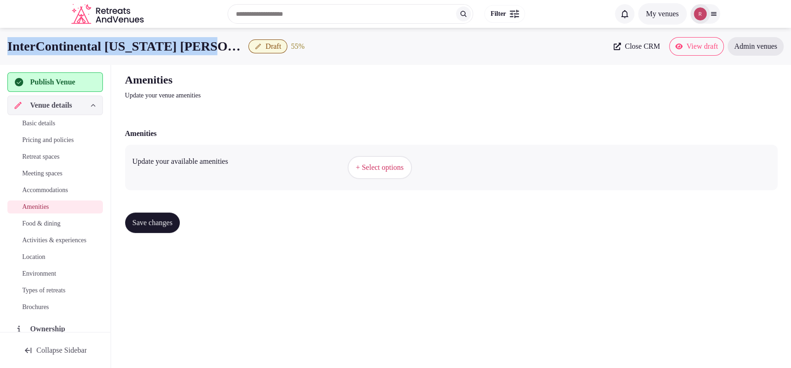
drag, startPoint x: 225, startPoint y: 47, endPoint x: 0, endPoint y: 39, distance: 225.0
click at [0, 39] on div "InterContinental New York Barclay Draft 55 % Close CRM View draft Admin venues" at bounding box center [395, 46] width 791 height 19
copy h1 "InterContinental [US_STATE] [PERSON_NAME]"
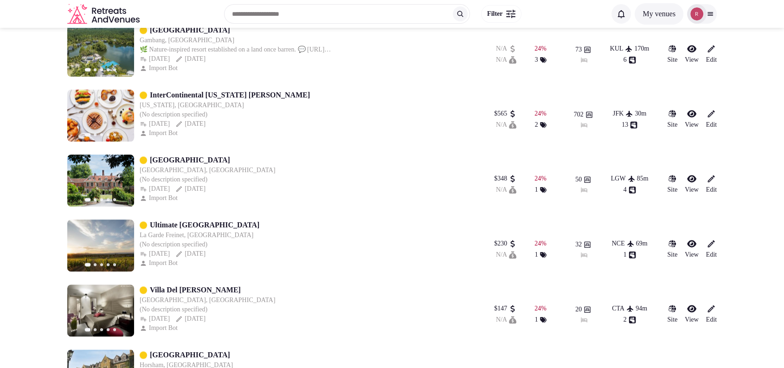
scroll to position [454, 0]
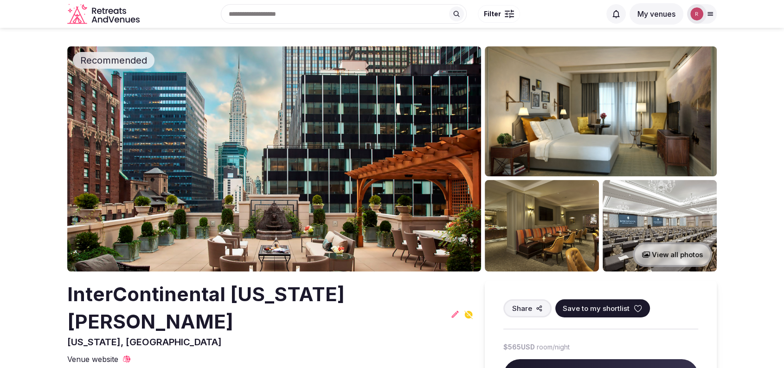
click at [669, 222] on img at bounding box center [659, 225] width 114 height 91
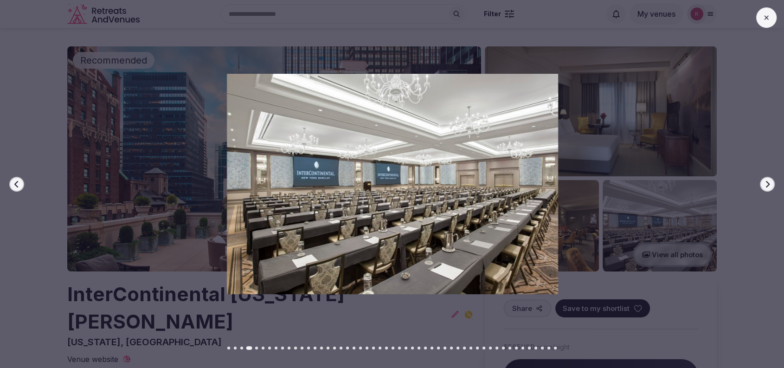
click at [760, 22] on button at bounding box center [766, 17] width 20 height 20
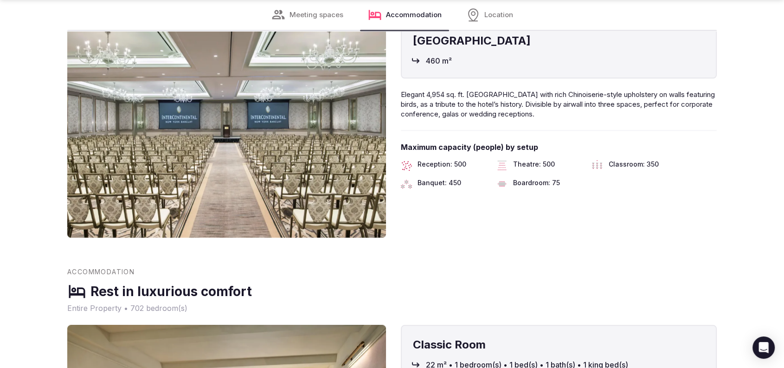
scroll to position [1287, 0]
